Goal: Task Accomplishment & Management: Use online tool/utility

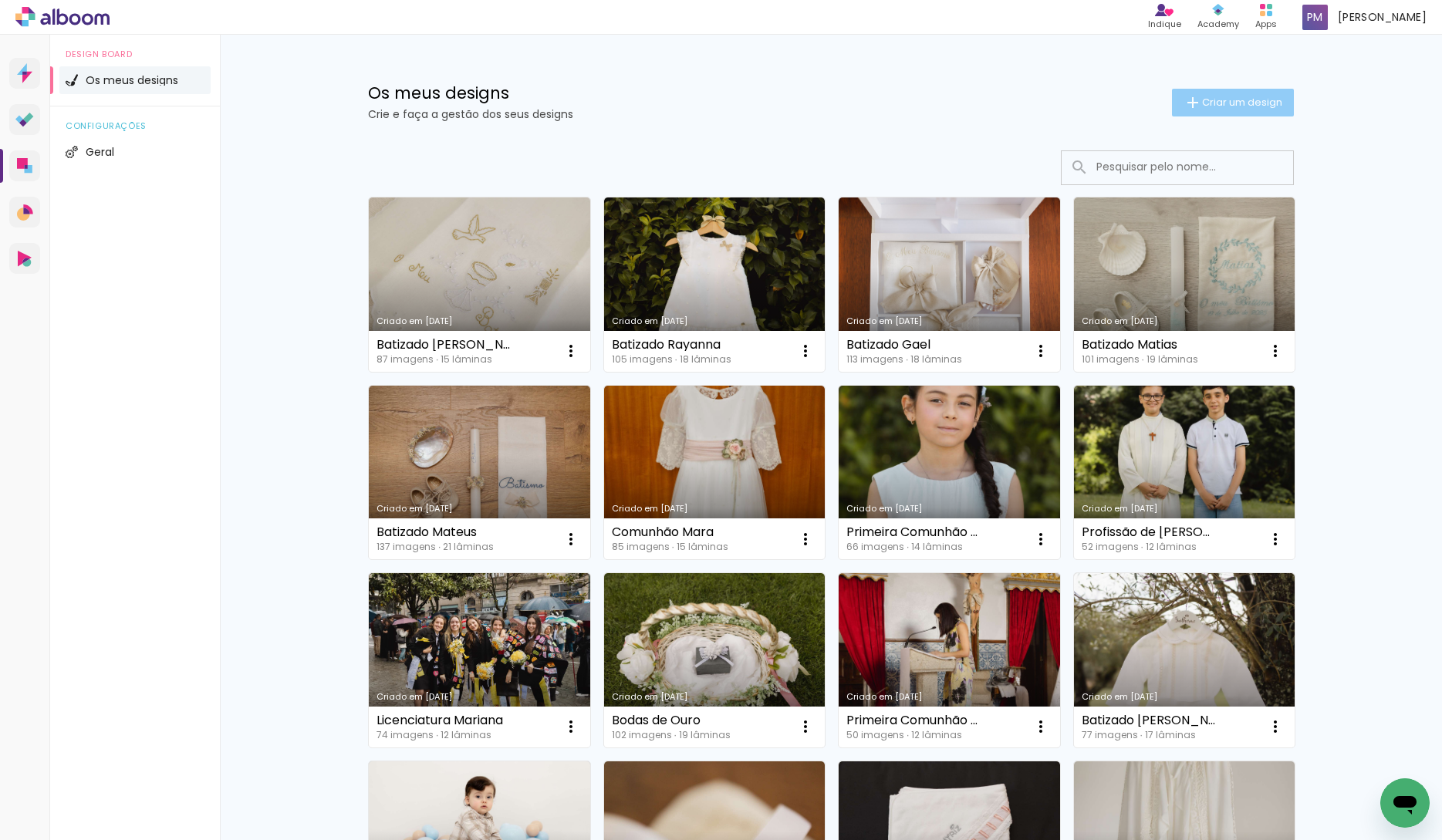
click at [1225, 99] on span "Criar um design" at bounding box center [1243, 103] width 80 height 10
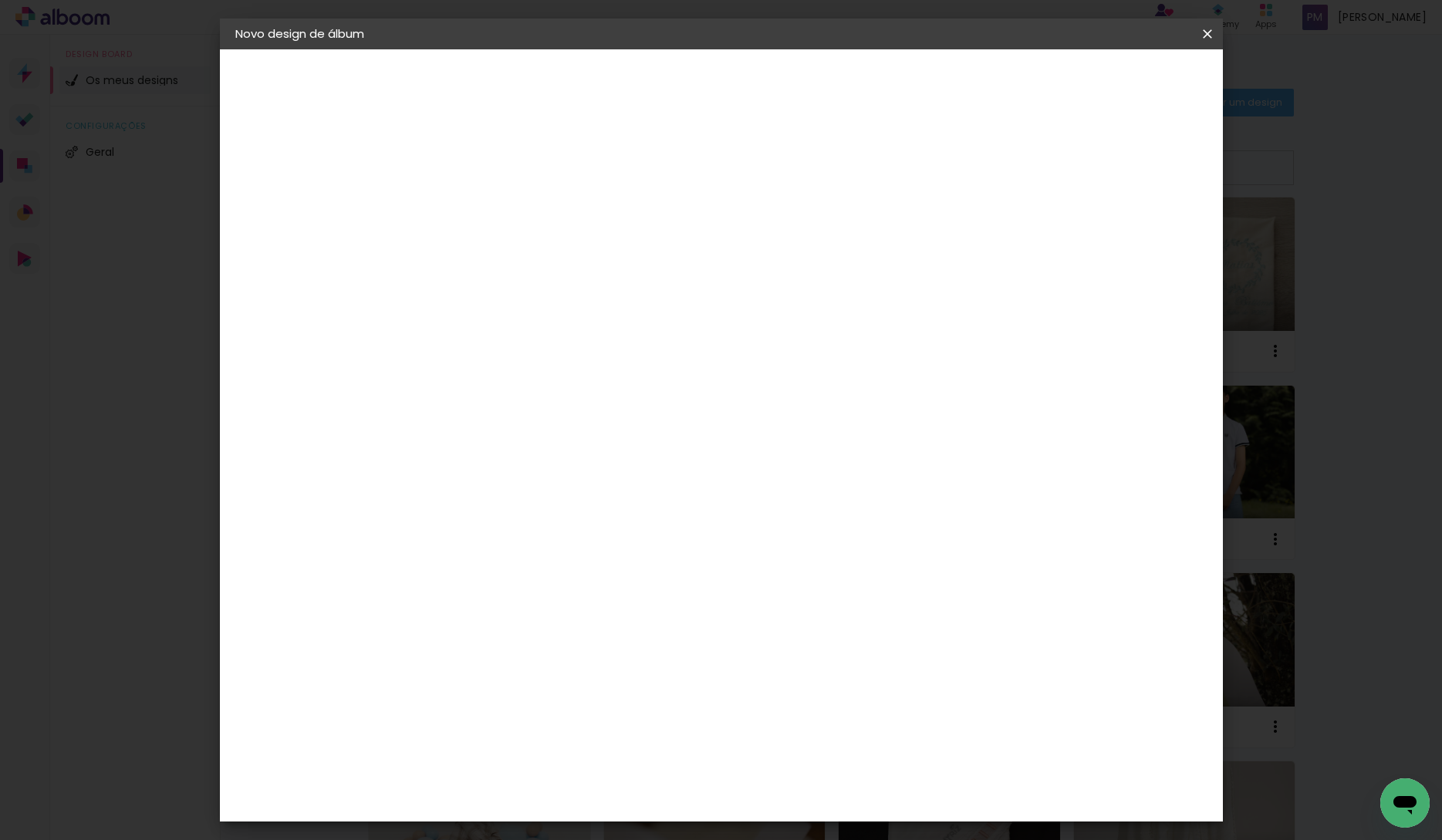
click at [487, 218] on input at bounding box center [487, 207] width 0 height 24
type input "Batizado [PERSON_NAME]"
type paper-input "Batizado [PERSON_NAME]"
click at [646, 89] on paper-button "Avançar" at bounding box center [608, 81] width 76 height 26
click at [578, 355] on paper-item "DreambooksPro" at bounding box center [512, 349] width 135 height 34
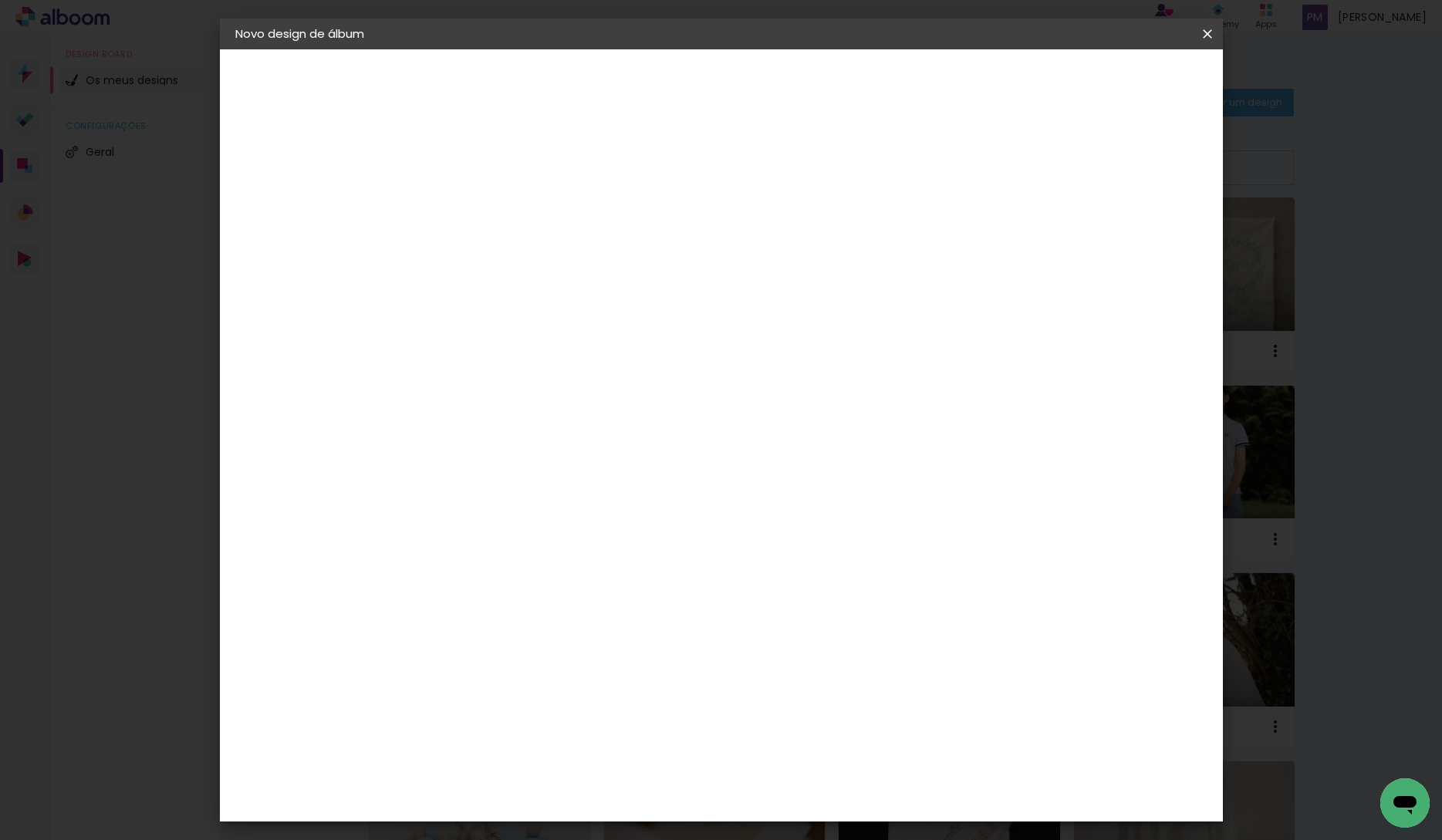
click at [713, 93] on paper-button "Avançar" at bounding box center [676, 81] width 76 height 26
click at [547, 257] on input "text" at bounding box center [517, 269] width 60 height 24
click at [799, 254] on paper-item "Álbum" at bounding box center [822, 255] width 309 height 31
type input "Álbum"
click at [592, 452] on span "30 × 25" at bounding box center [556, 468] width 72 height 32
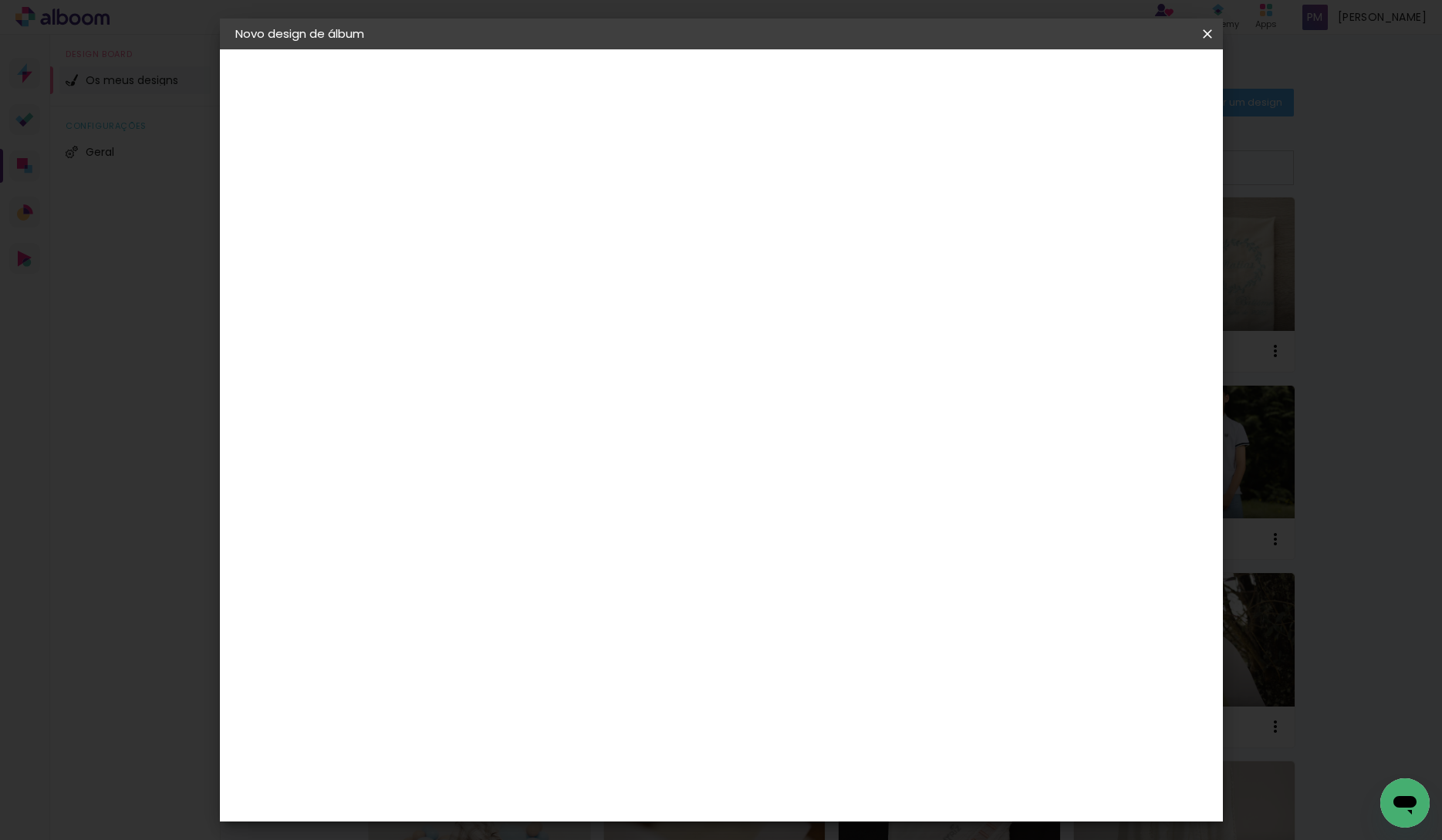
click at [739, 73] on paper-button "Avançar" at bounding box center [701, 81] width 76 height 26
click at [1137, 60] on header "Revisão Verifique as configurações do seu álbum. Voltar Iniciar design" at bounding box center [791, 88] width 741 height 79
drag, startPoint x: 1133, startPoint y: 77, endPoint x: 1132, endPoint y: 88, distance: 11.0
click at [1122, 77] on span "Iniciar design" at bounding box center [1087, 82] width 70 height 11
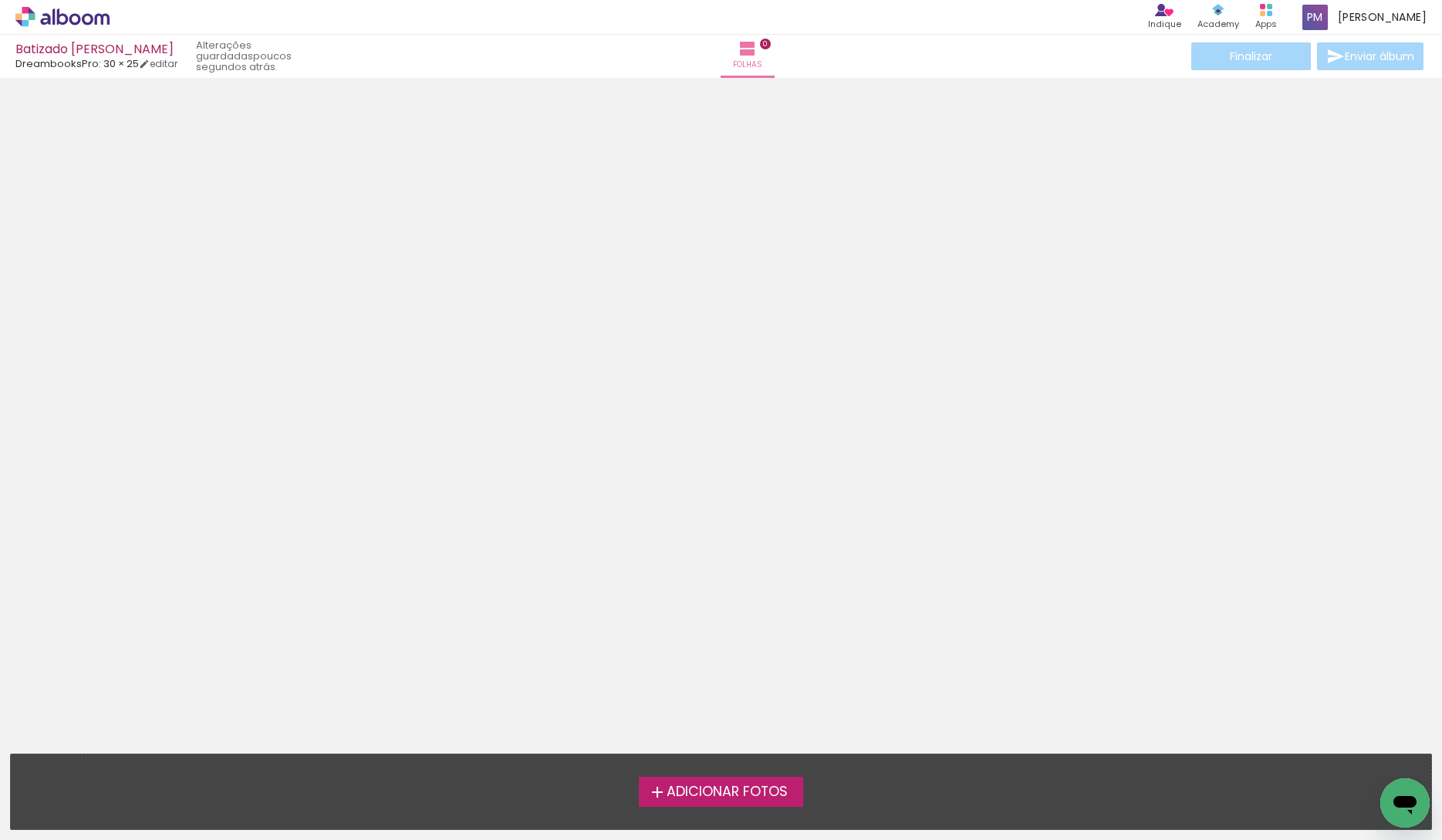
click at [1437, 398] on div at bounding box center [721, 318] width 1442 height 470
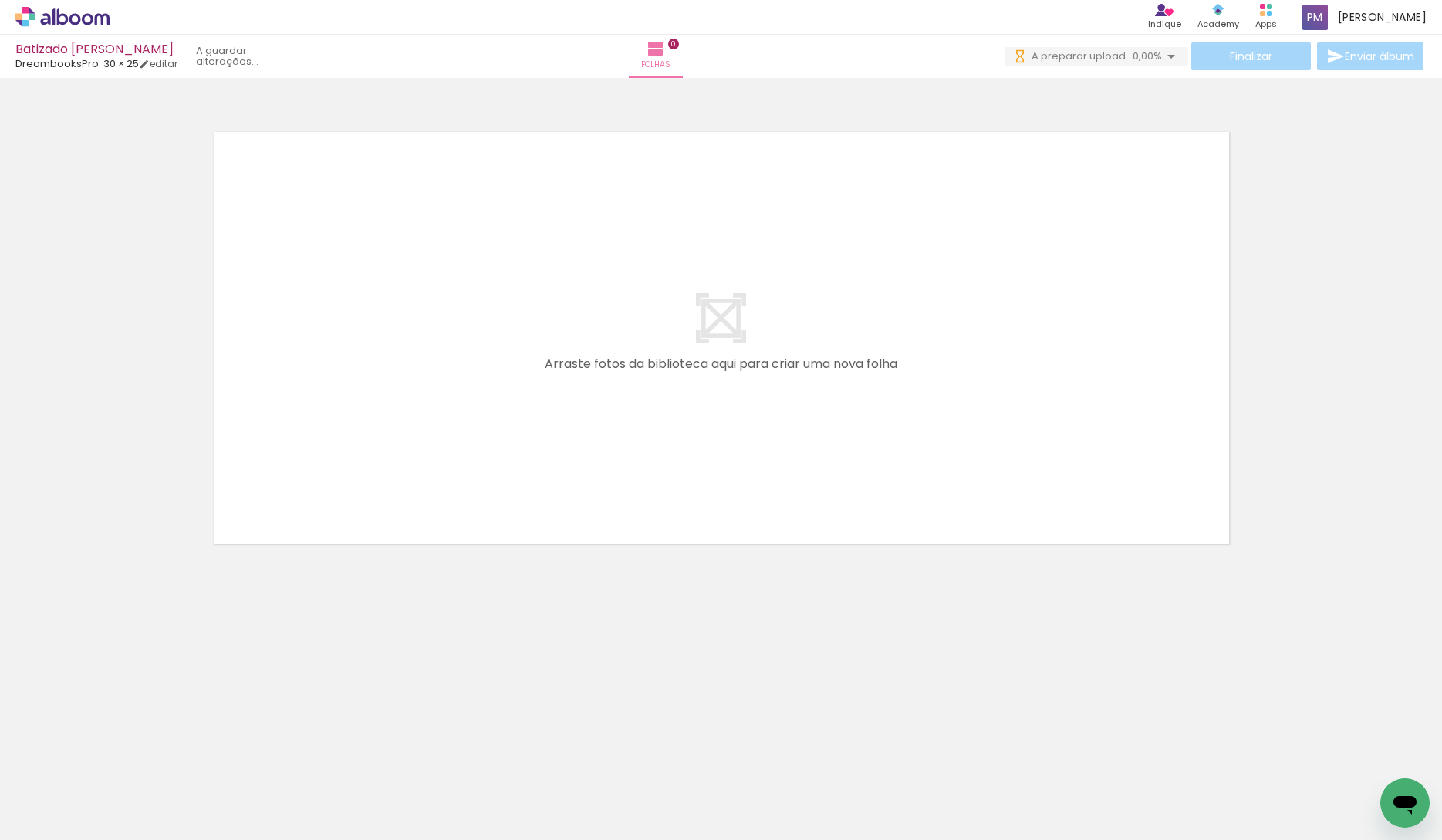
drag, startPoint x: 159, startPoint y: 789, endPoint x: 309, endPoint y: 762, distance: 152.4
click at [437, 459] on quentale-workspace at bounding box center [721, 420] width 1442 height 840
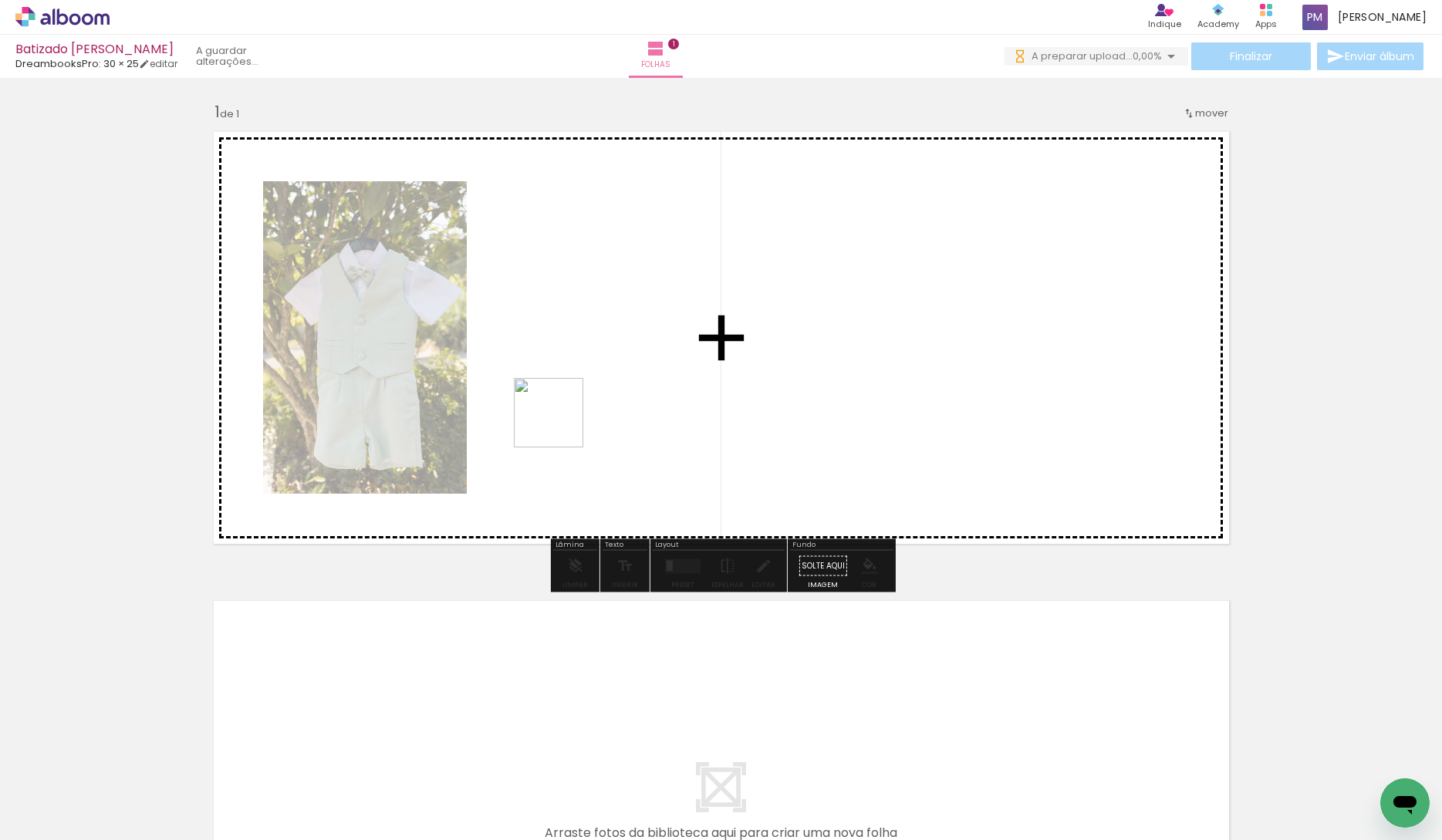
drag, startPoint x: 505, startPoint y: 485, endPoint x: 424, endPoint y: 599, distance: 139.8
click at [562, 422] on quentale-workspace at bounding box center [721, 420] width 1442 height 840
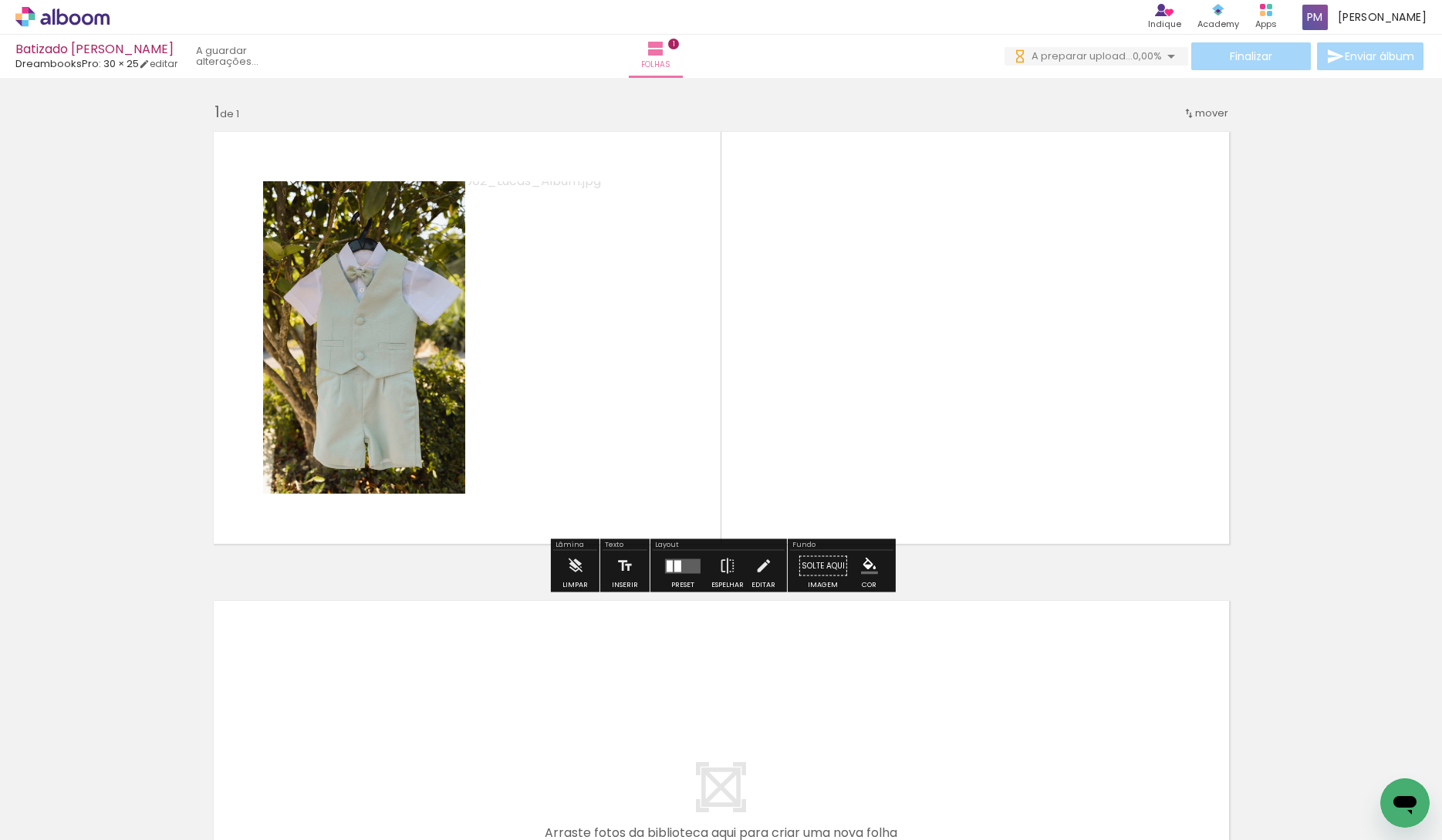
click at [34, 791] on input "Todas as fotos" at bounding box center [43, 793] width 58 height 13
click at [73, 785] on paper-item "Não utilizadas" at bounding box center [49, 789] width 79 height 13
type input "Não utilizadas"
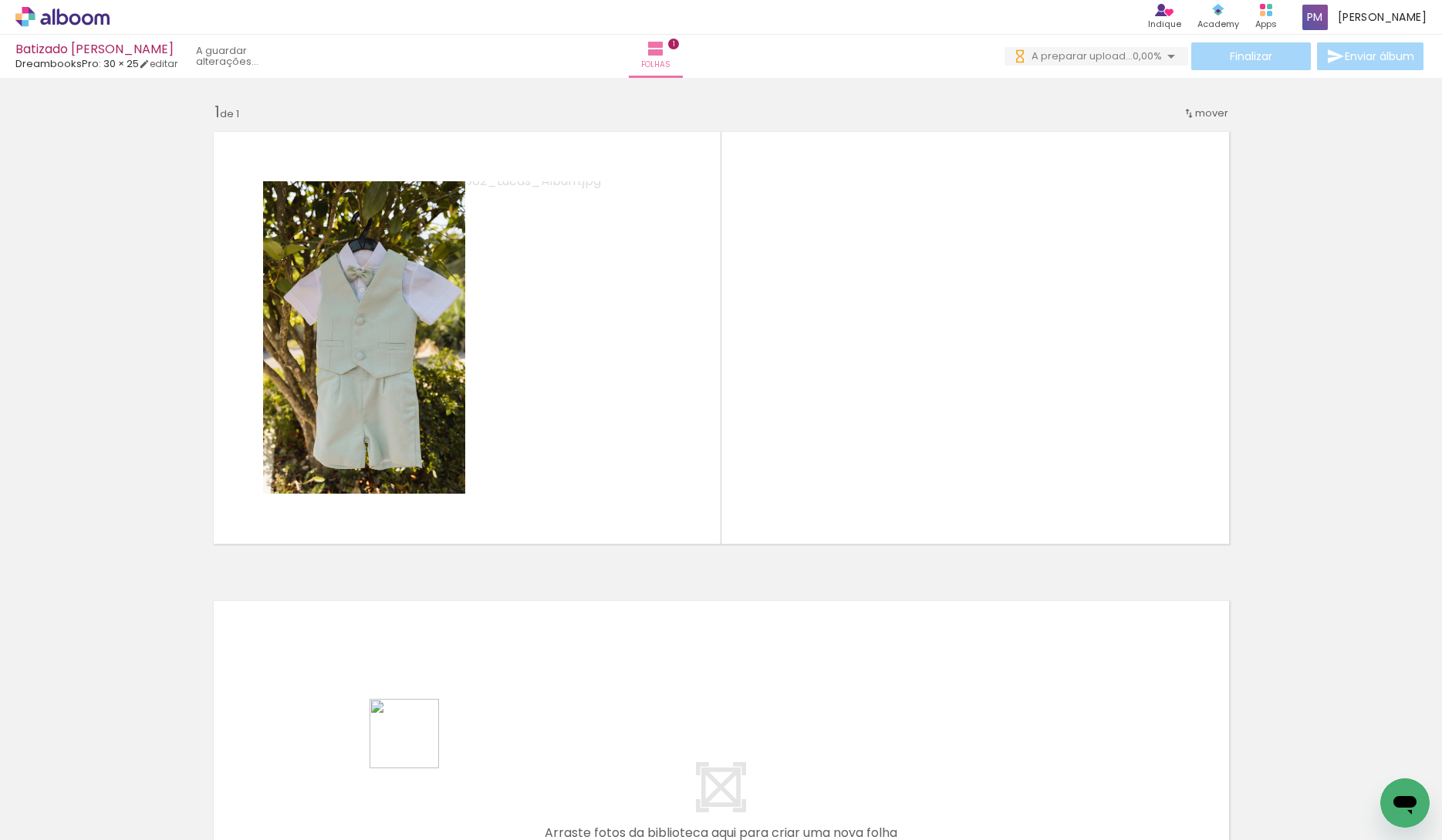
drag, startPoint x: 416, startPoint y: 745, endPoint x: 517, endPoint y: 765, distance: 103.0
click at [840, 490] on quentale-workspace at bounding box center [721, 420] width 1442 height 840
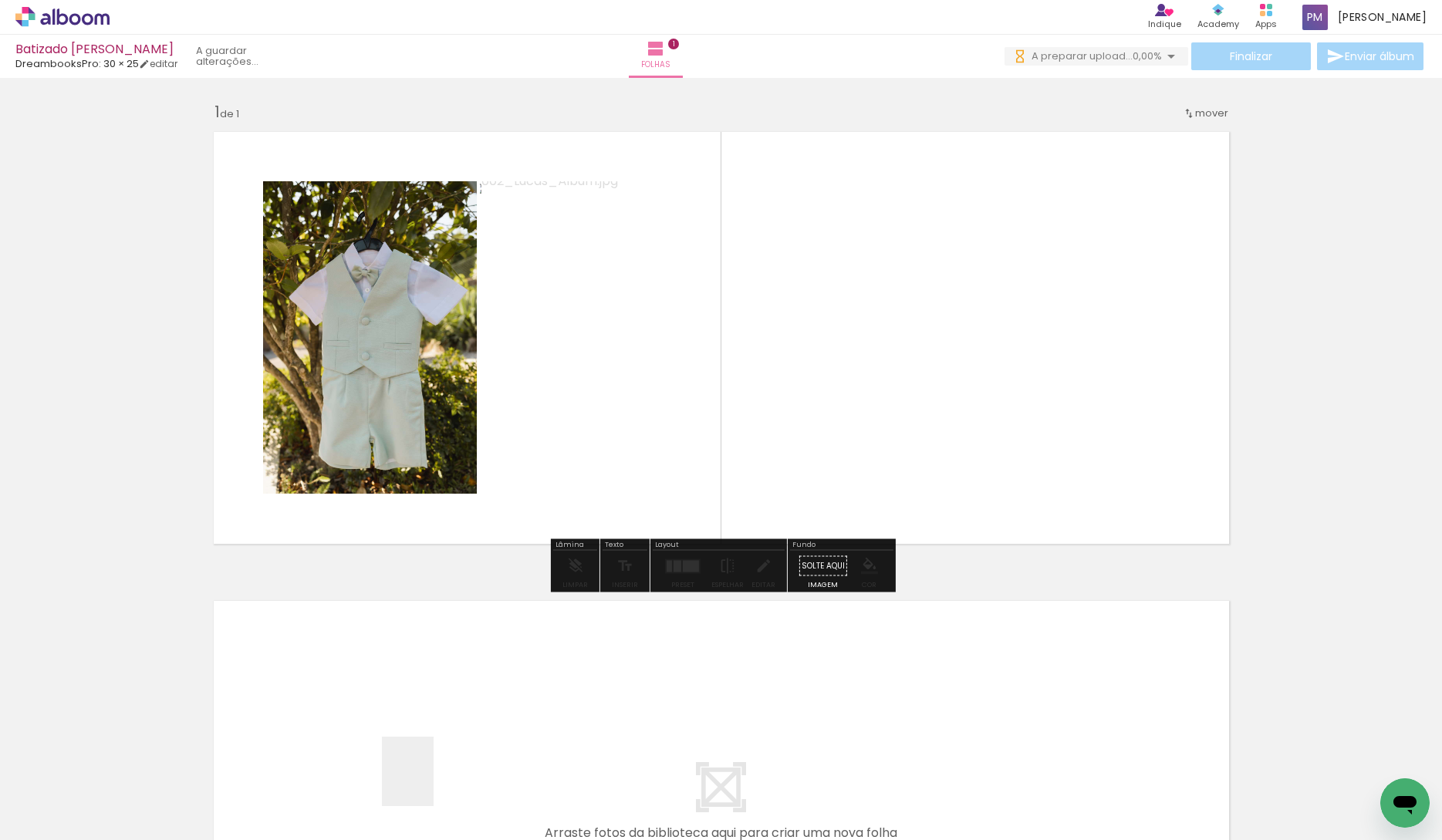
drag, startPoint x: 428, startPoint y: 782, endPoint x: 514, endPoint y: 620, distance: 183.4
click at [621, 450] on quentale-workspace at bounding box center [721, 420] width 1442 height 840
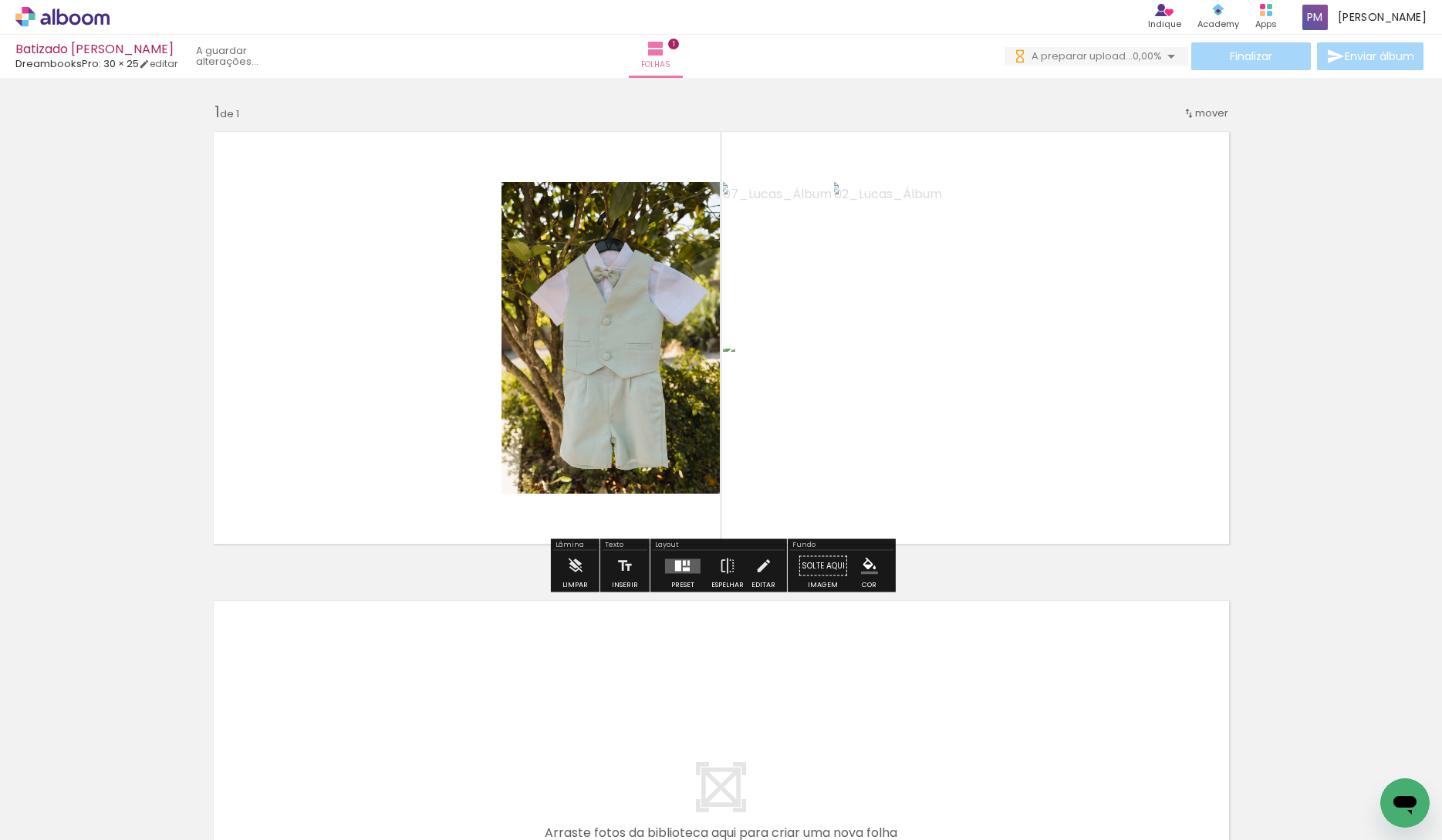
drag, startPoint x: 335, startPoint y: 793, endPoint x: 411, endPoint y: 494, distance: 308.5
click at [413, 490] on quentale-workspace at bounding box center [721, 420] width 1442 height 840
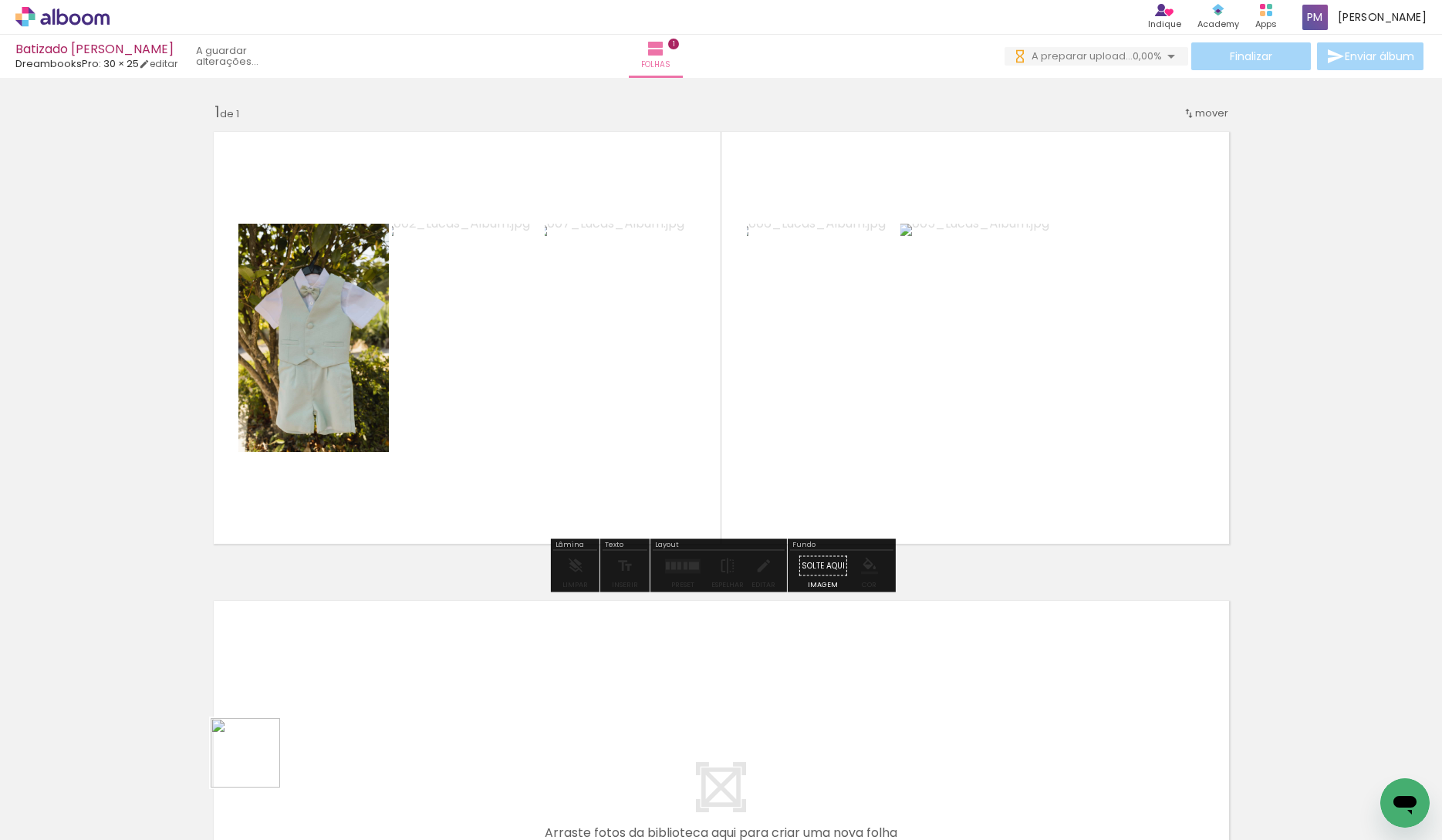
drag, startPoint x: 257, startPoint y: 764, endPoint x: 224, endPoint y: 684, distance: 86.5
click at [387, 342] on quentale-workspace at bounding box center [721, 420] width 1442 height 840
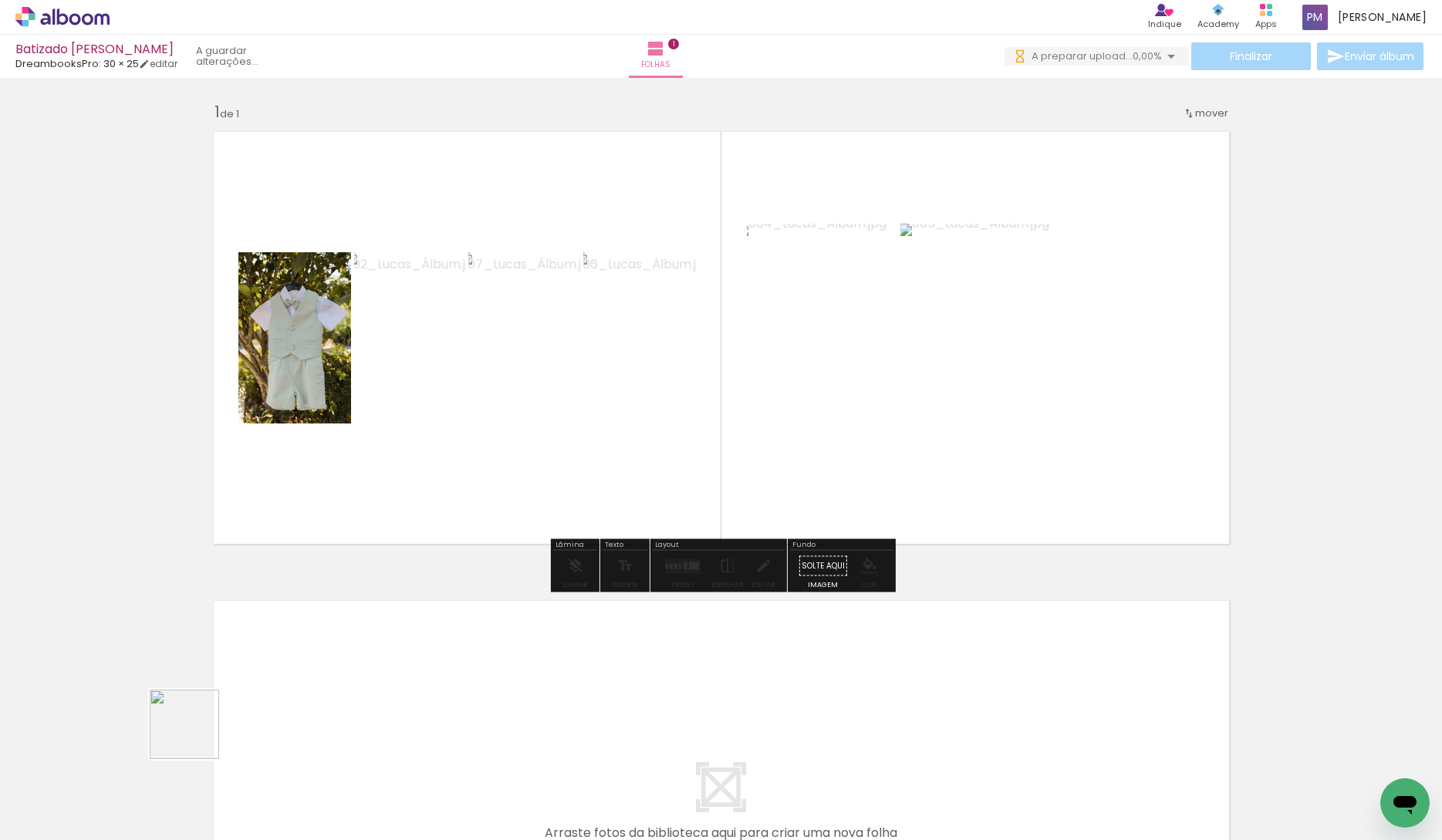
drag, startPoint x: 169, startPoint y: 789, endPoint x: 447, endPoint y: 405, distance: 474.1
click at [447, 400] on quentale-workspace at bounding box center [721, 420] width 1442 height 840
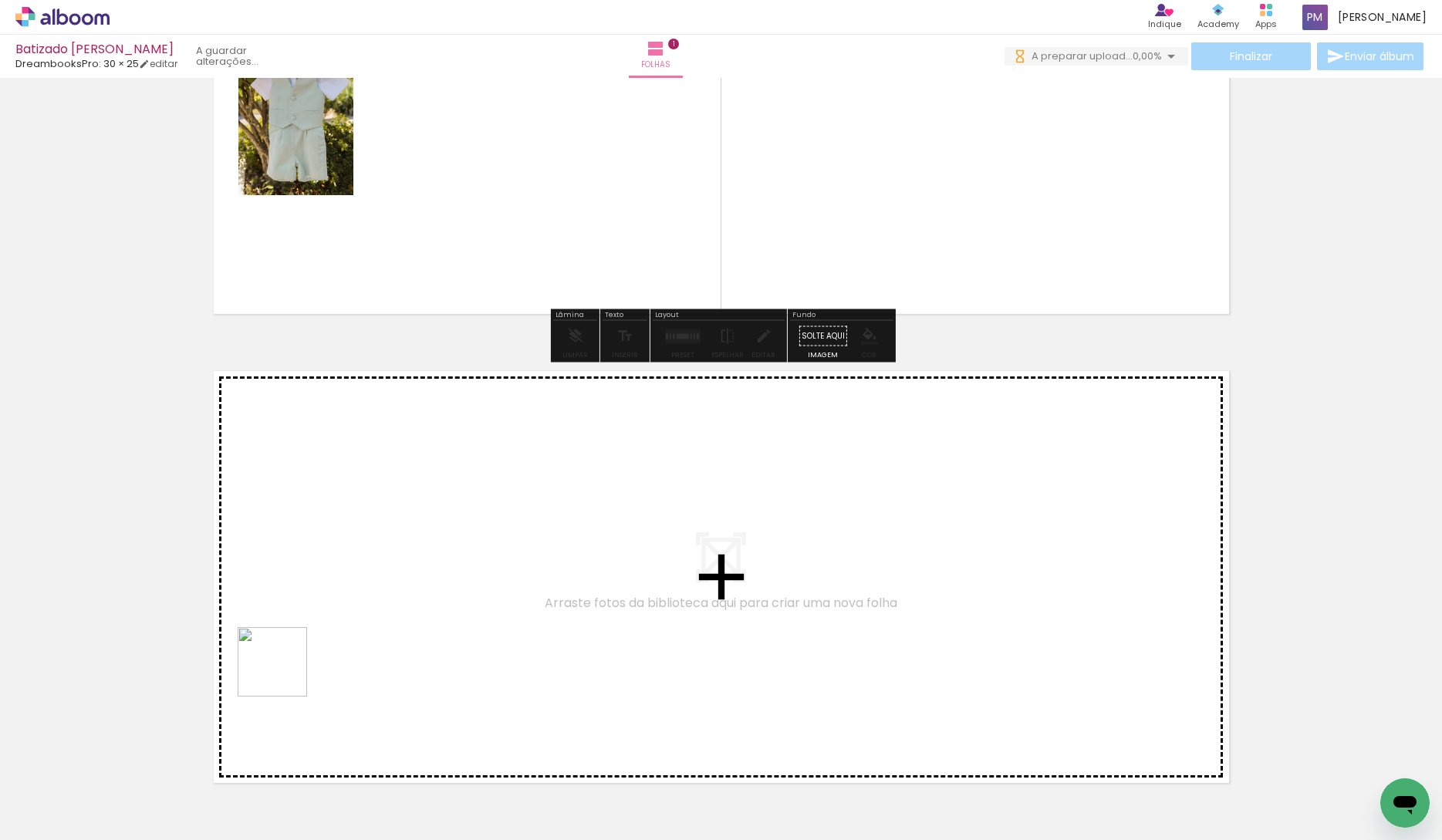
drag, startPoint x: 284, startPoint y: 673, endPoint x: 423, endPoint y: 514, distance: 211.2
click at [423, 514] on quentale-workspace at bounding box center [721, 420] width 1442 height 840
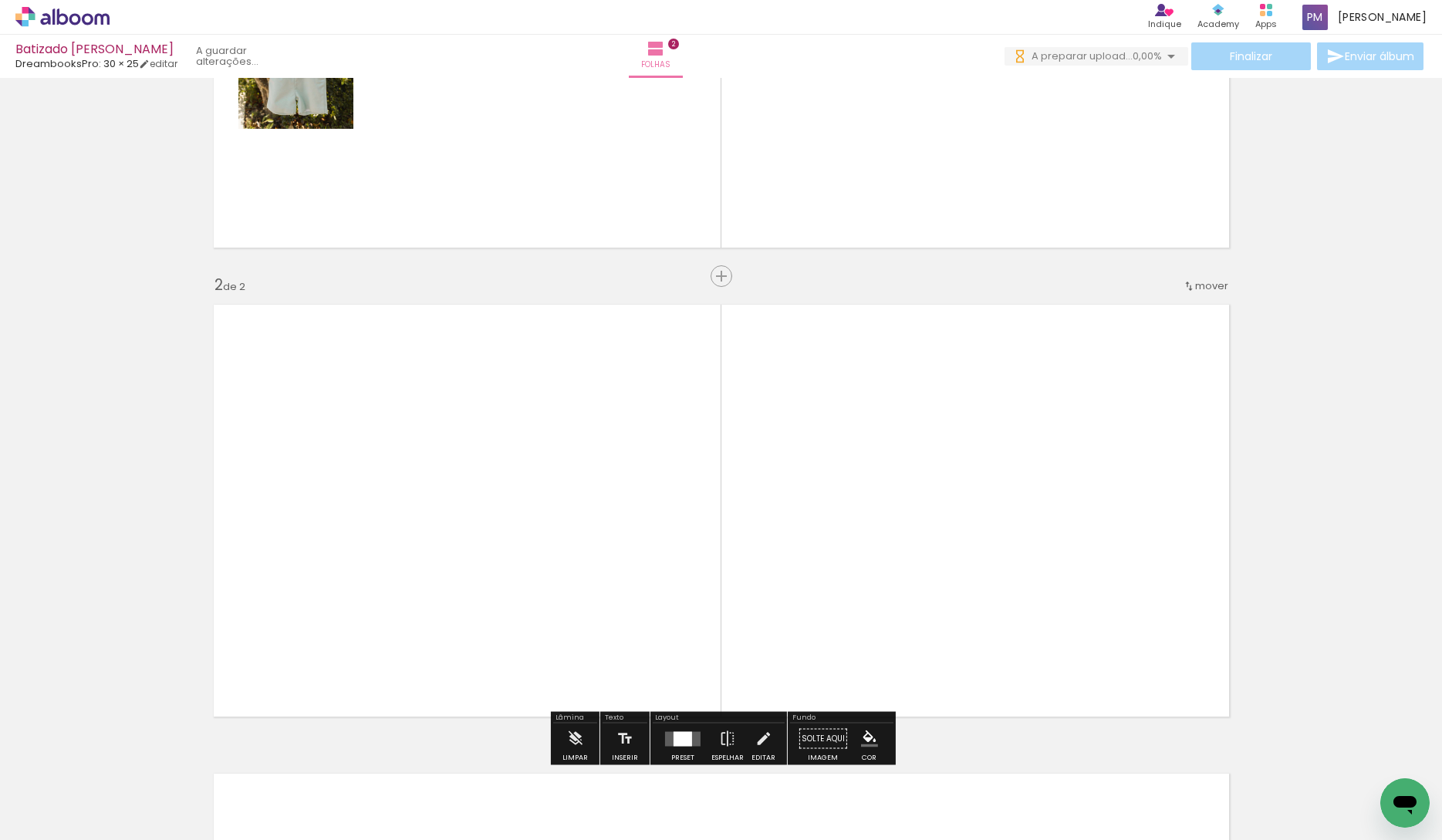
scroll to position [395, 0]
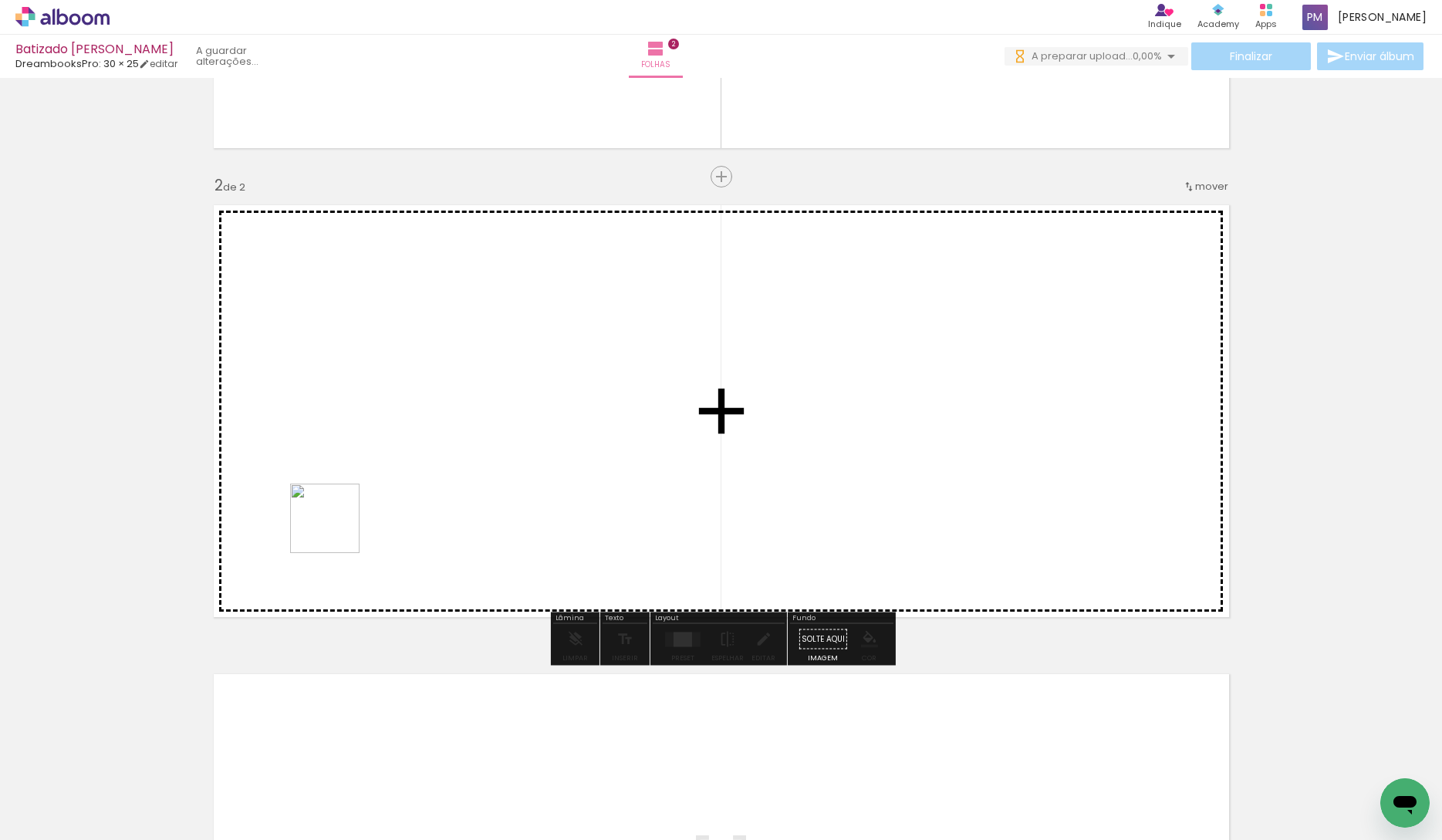
drag, startPoint x: 164, startPoint y: 784, endPoint x: 330, endPoint y: 619, distance: 234.1
click at [376, 445] on quentale-workspace at bounding box center [721, 420] width 1442 height 840
drag, startPoint x: 177, startPoint y: 794, endPoint x: 419, endPoint y: 491, distance: 387.8
click at [419, 491] on quentale-workspace at bounding box center [721, 420] width 1442 height 840
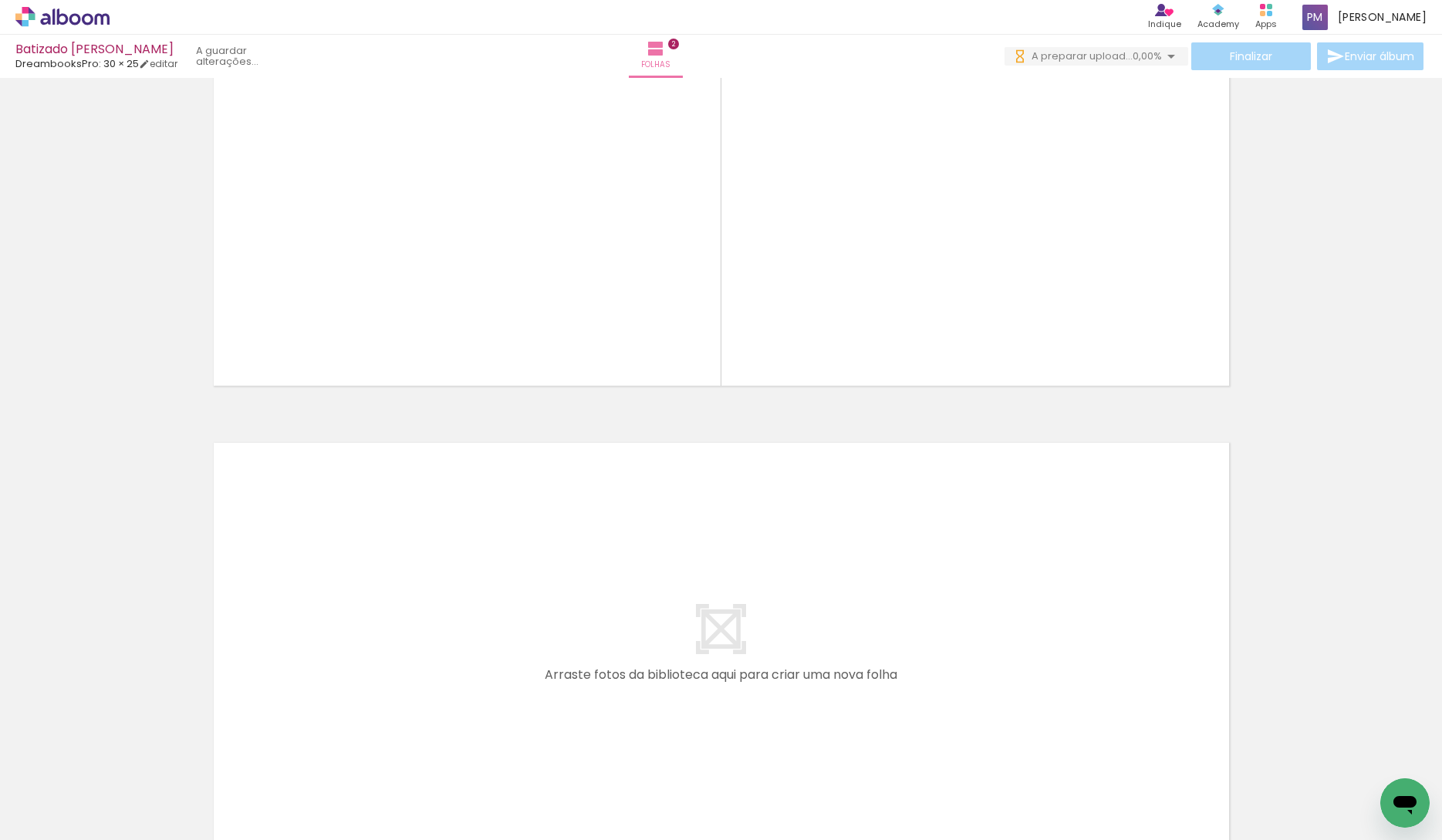
scroll to position [0, 0]
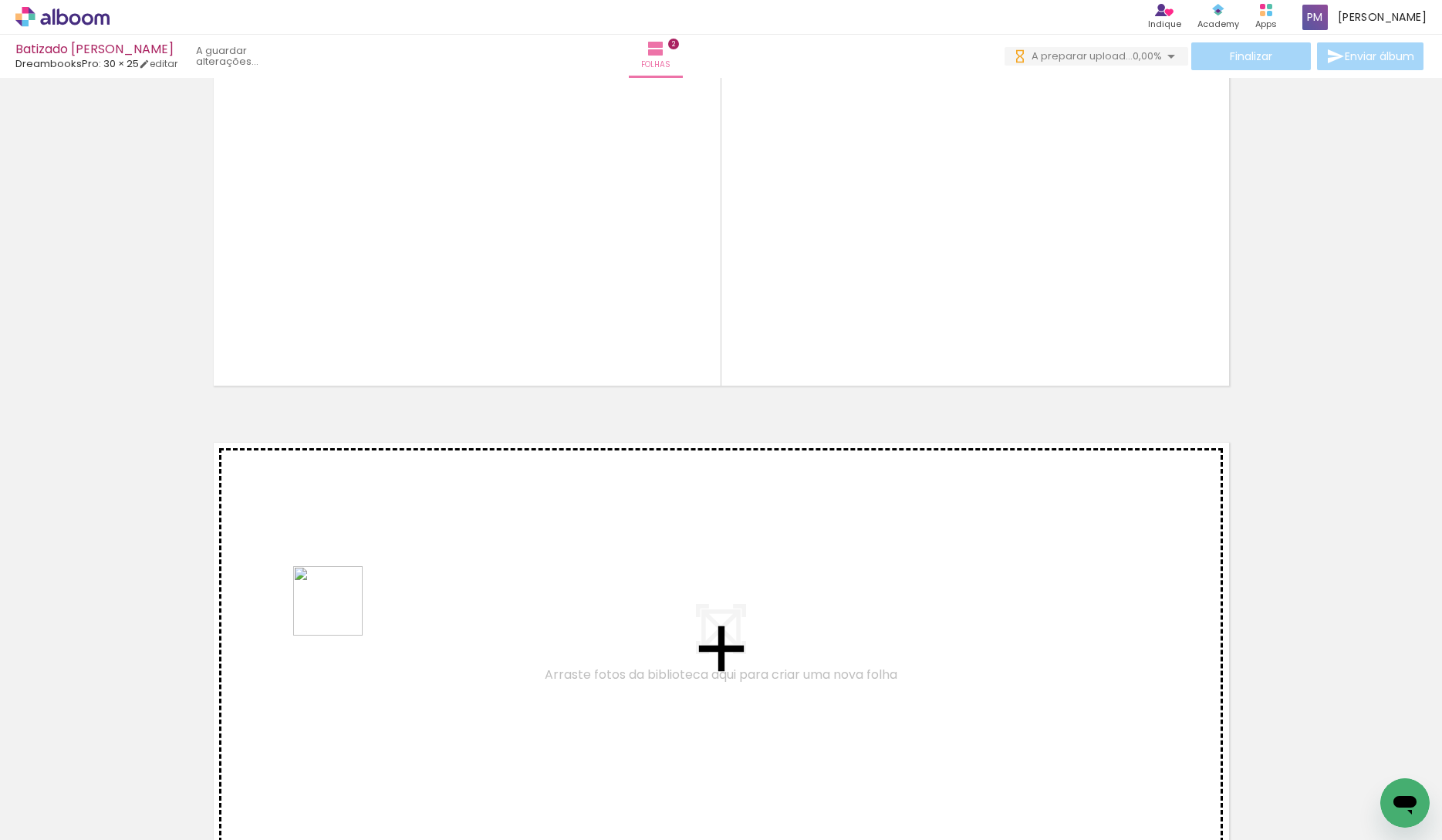
drag, startPoint x: 161, startPoint y: 800, endPoint x: 230, endPoint y: 774, distance: 73.7
click at [378, 561] on quentale-workspace at bounding box center [721, 420] width 1442 height 840
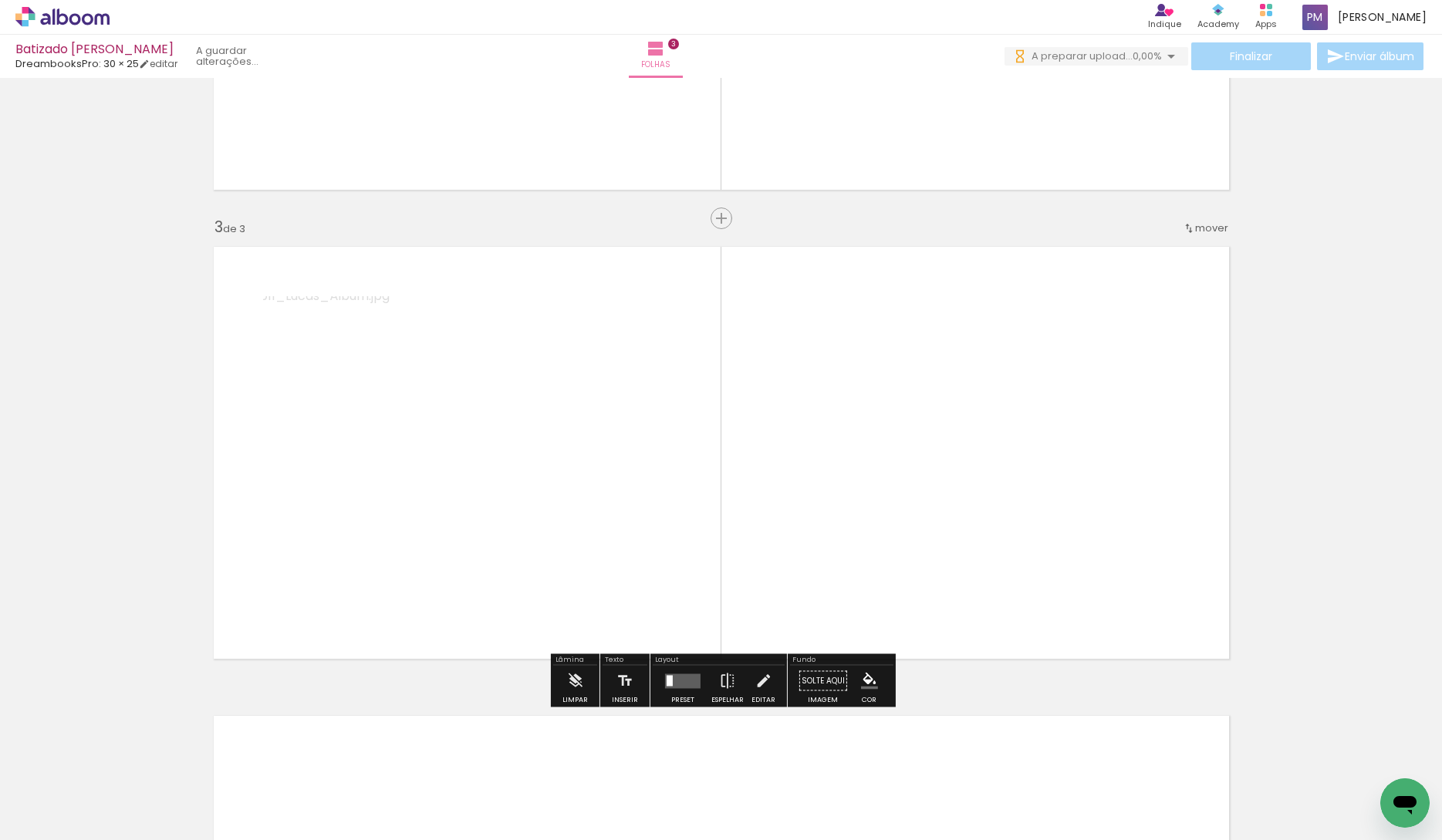
scroll to position [865, 0]
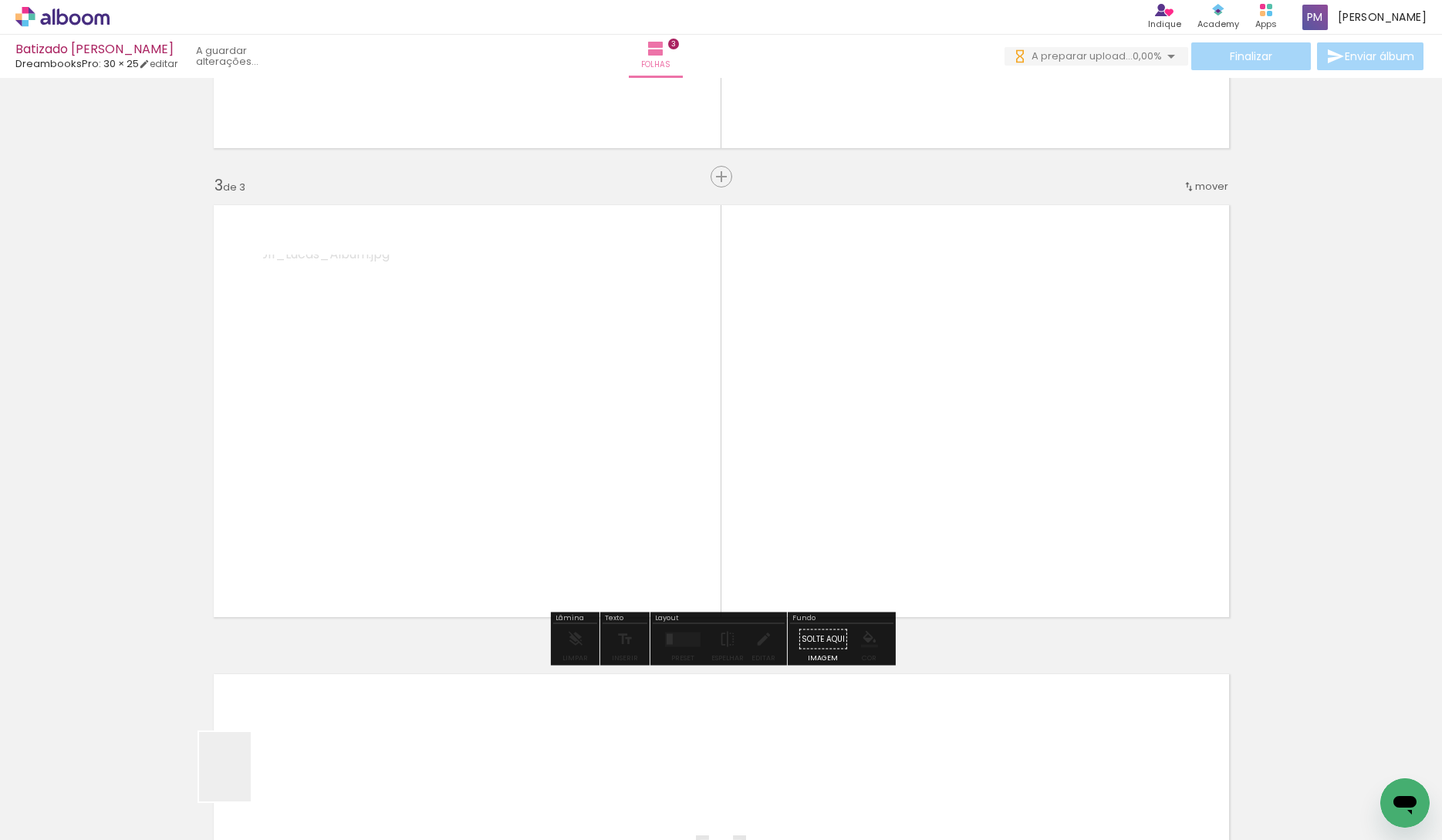
click at [512, 425] on quentale-workspace at bounding box center [721, 420] width 1442 height 840
drag, startPoint x: 172, startPoint y: 770, endPoint x: 567, endPoint y: 412, distance: 533.1
click at [586, 393] on quentale-workspace at bounding box center [721, 420] width 1442 height 840
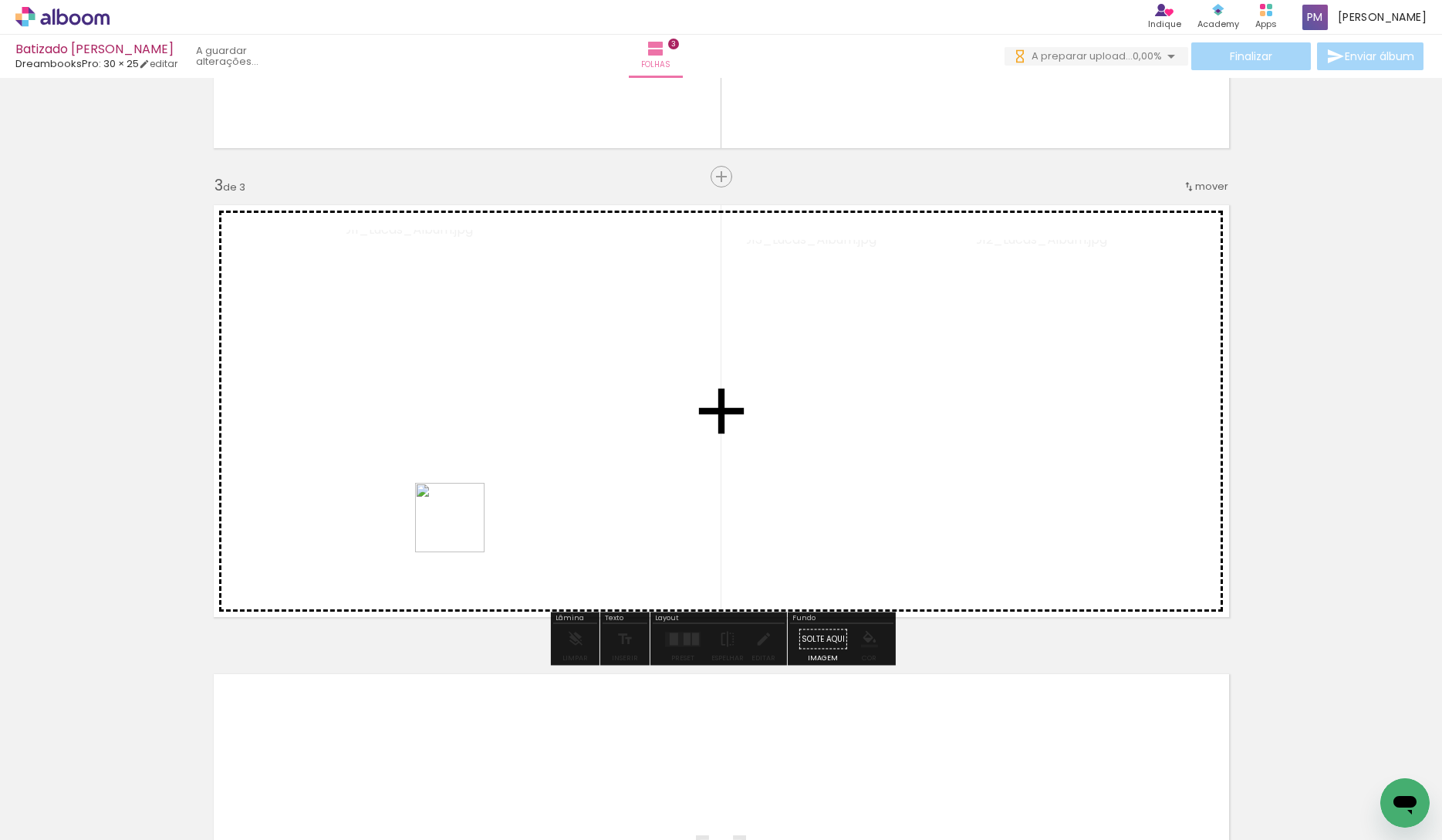
drag, startPoint x: 154, startPoint y: 799, endPoint x: 275, endPoint y: 764, distance: 126.0
click at [491, 507] on quentale-workspace at bounding box center [721, 420] width 1442 height 840
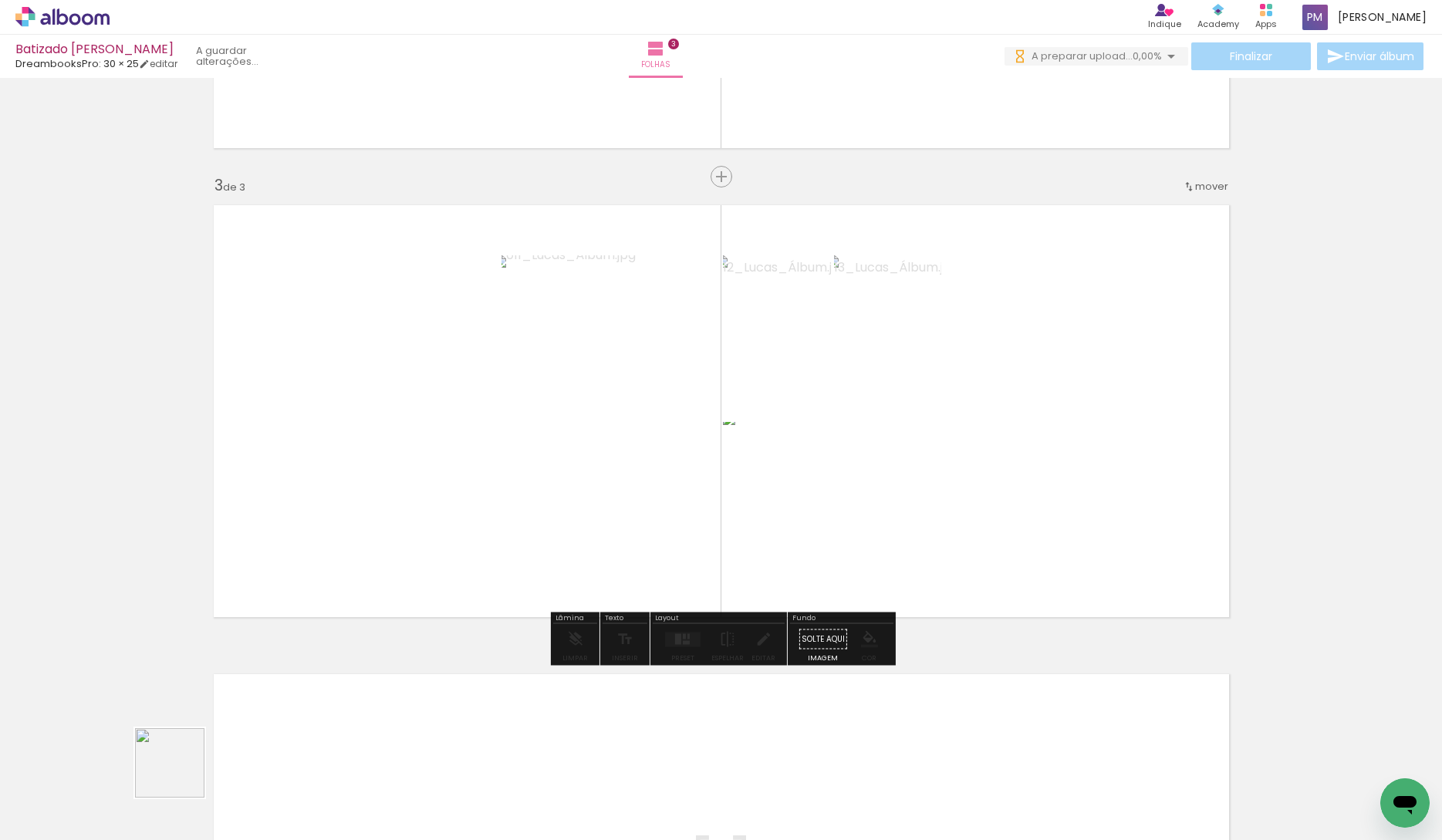
drag, startPoint x: 169, startPoint y: 790, endPoint x: 203, endPoint y: 781, distance: 35.2
click at [391, 598] on quentale-workspace at bounding box center [721, 420] width 1442 height 840
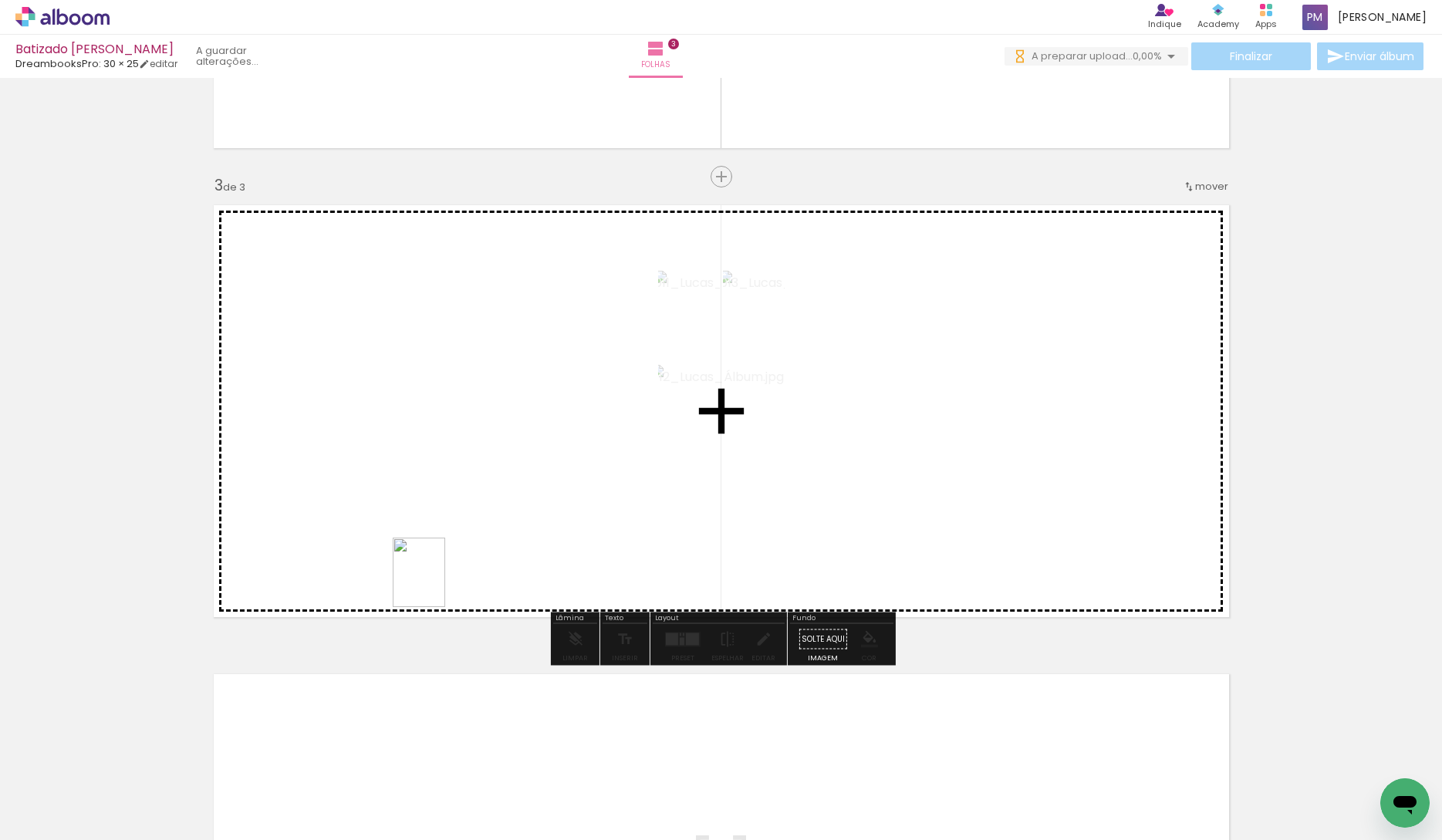
drag, startPoint x: 175, startPoint y: 793, endPoint x: 439, endPoint y: 584, distance: 336.7
click at [439, 584] on quentale-workspace at bounding box center [721, 420] width 1442 height 840
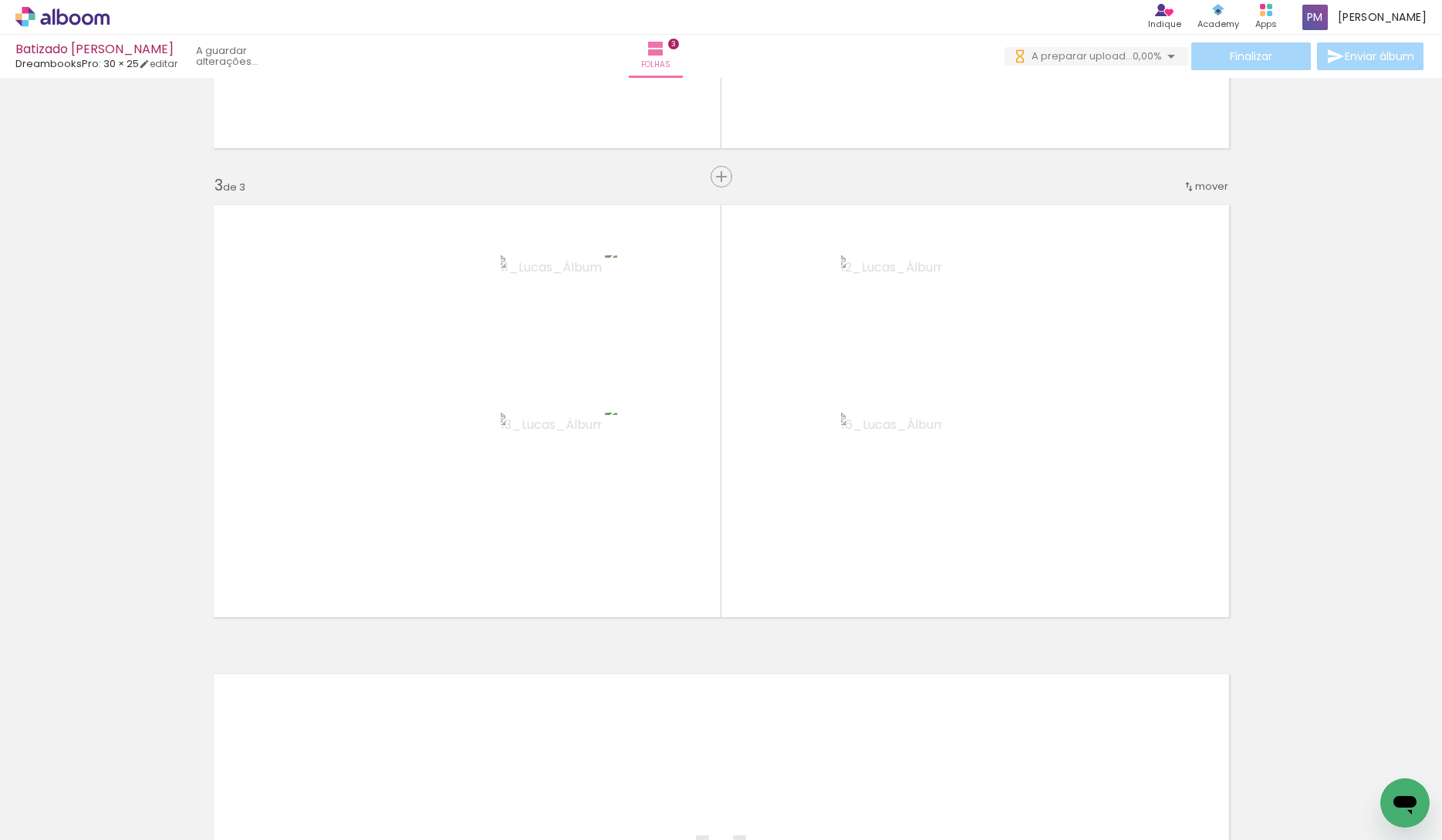
scroll to position [0, 0]
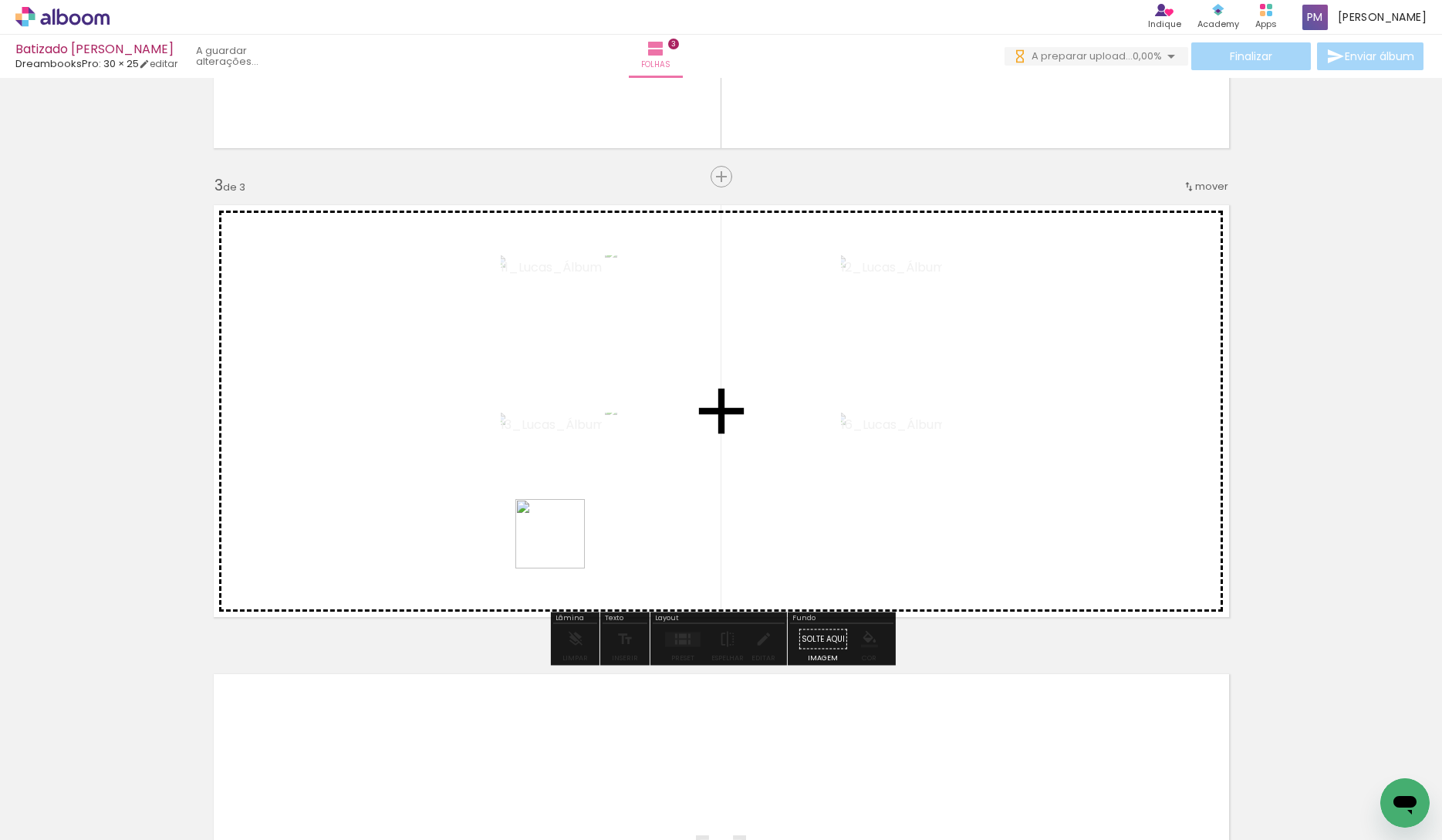
drag, startPoint x: 228, startPoint y: 766, endPoint x: 199, endPoint y: 784, distance: 34.1
click at [570, 536] on quentale-workspace at bounding box center [721, 420] width 1442 height 840
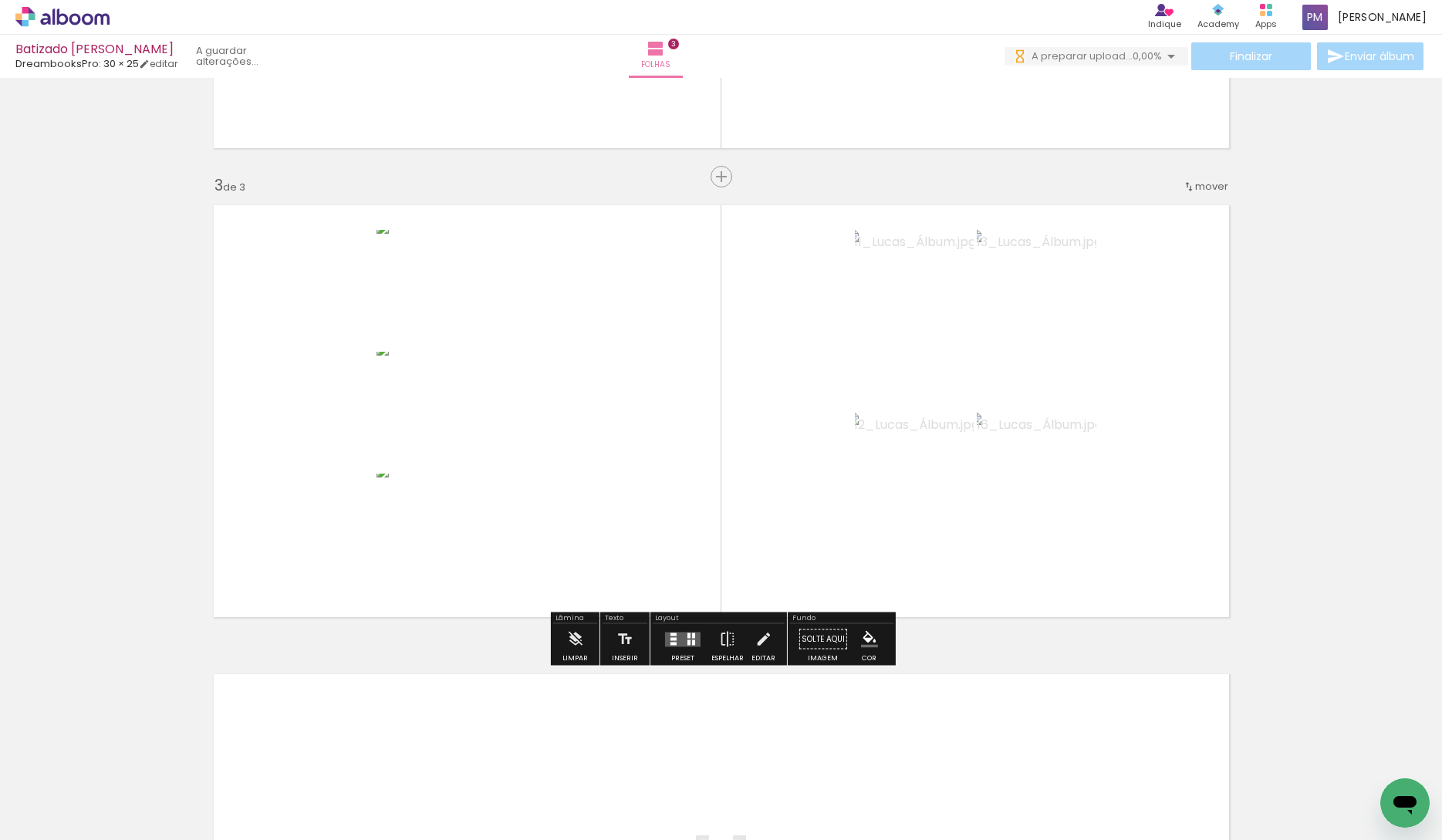
drag, startPoint x: 169, startPoint y: 803, endPoint x: 239, endPoint y: 781, distance: 73.4
click at [522, 510] on quentale-workspace at bounding box center [721, 420] width 1442 height 840
drag, startPoint x: 167, startPoint y: 797, endPoint x: 615, endPoint y: 537, distance: 518.0
click at [629, 518] on quentale-workspace at bounding box center [721, 420] width 1442 height 840
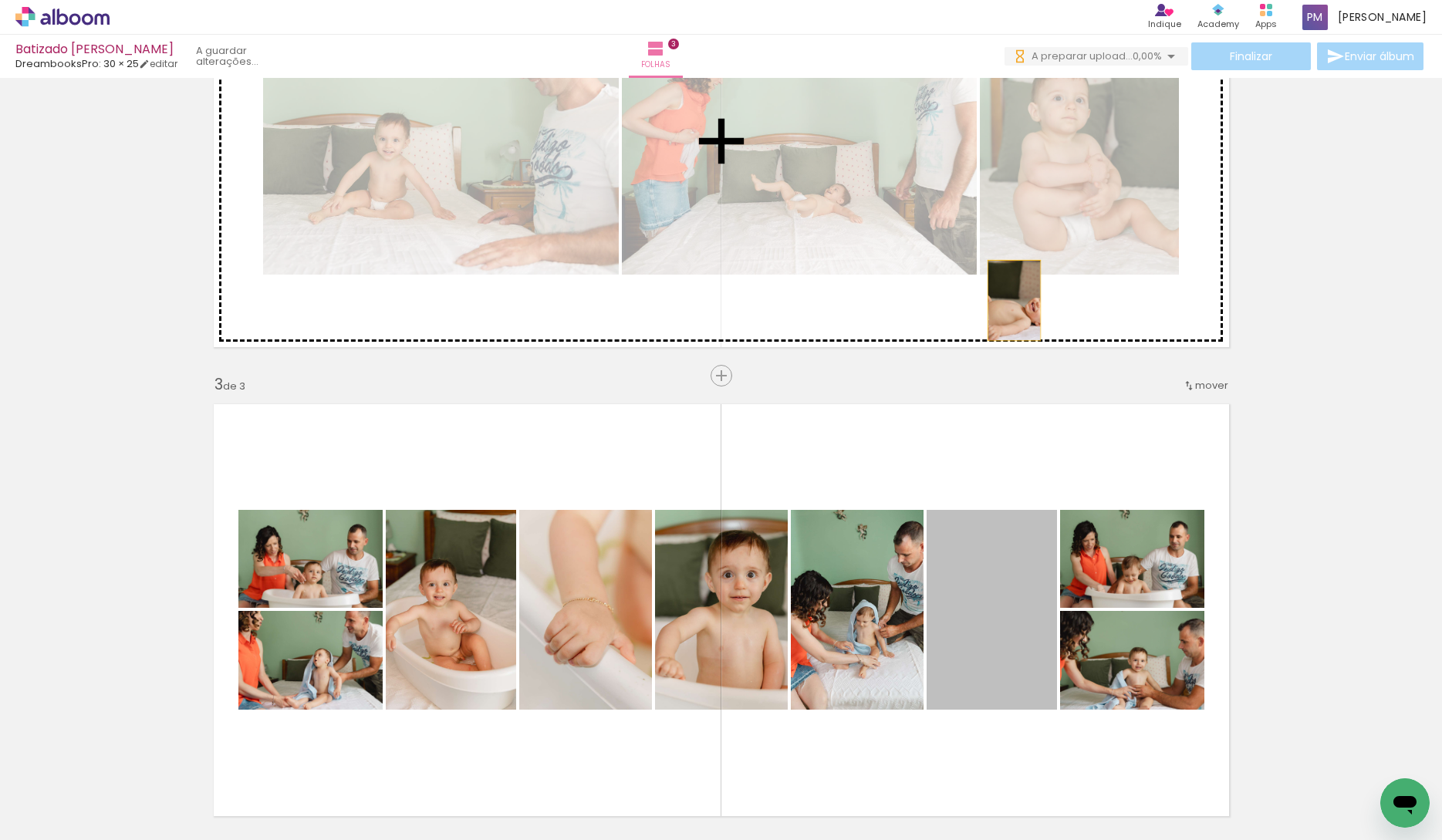
drag, startPoint x: 1025, startPoint y: 673, endPoint x: 1014, endPoint y: 300, distance: 373.2
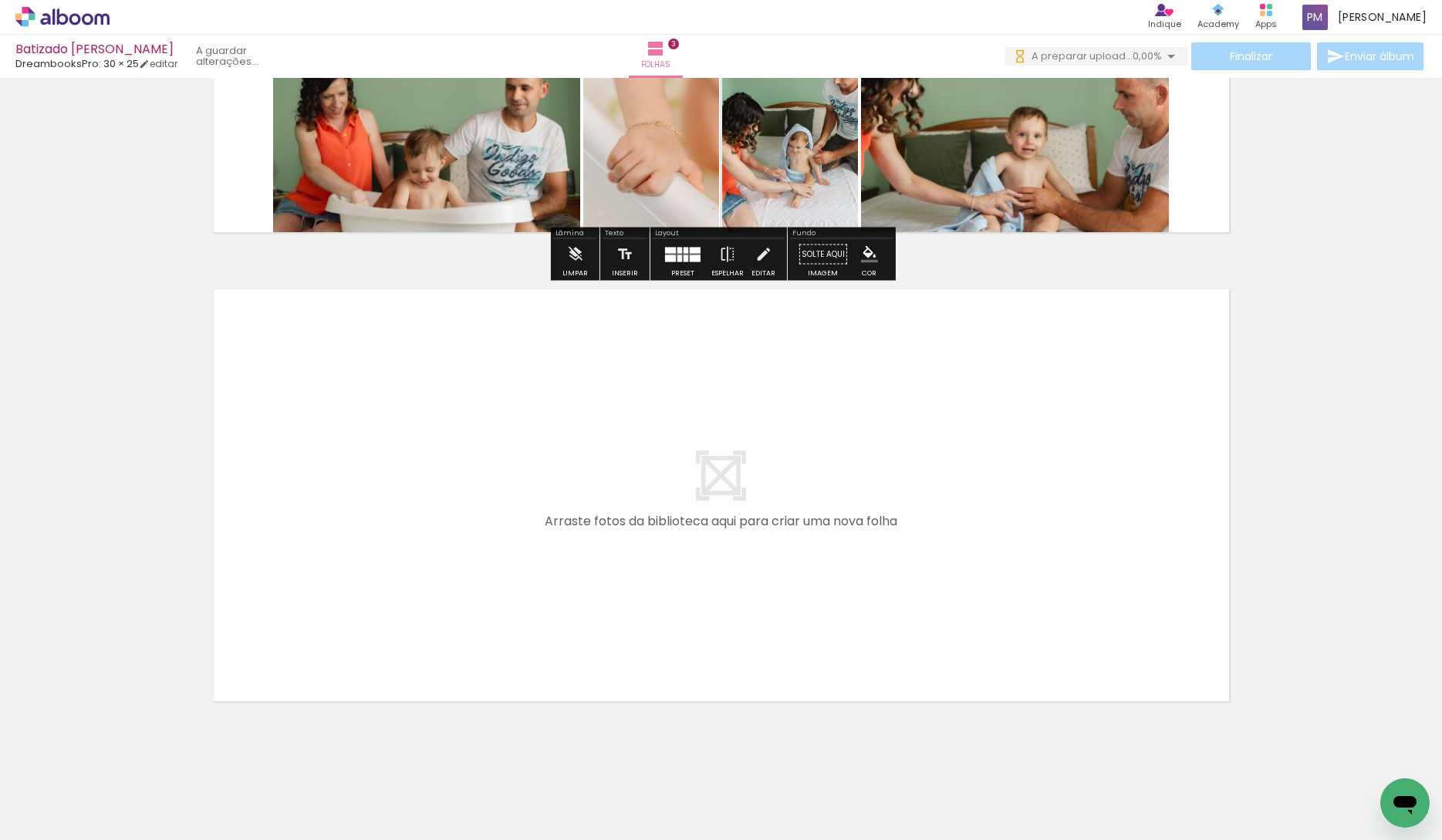
scroll to position [1270, 0]
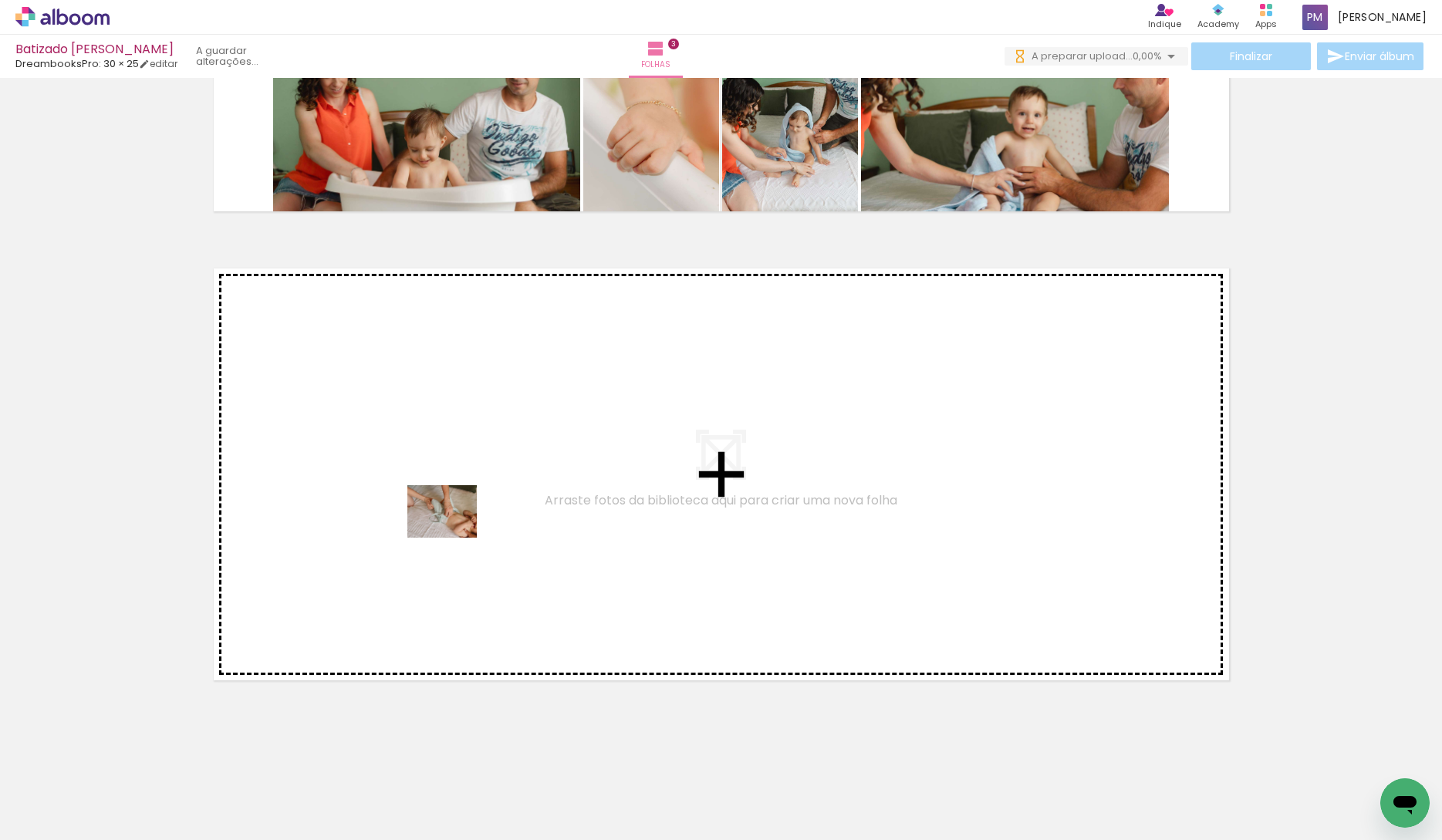
drag, startPoint x: 154, startPoint y: 798, endPoint x: 461, endPoint y: 520, distance: 414.2
click at [461, 520] on quentale-workspace at bounding box center [721, 420] width 1442 height 840
